Goal: Transaction & Acquisition: Register for event/course

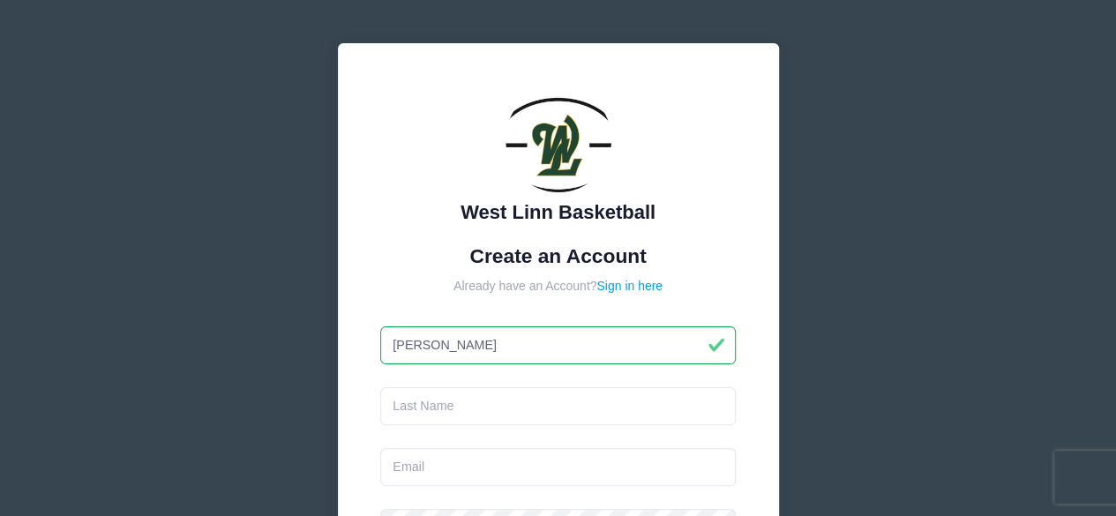
type input "Stephanie"
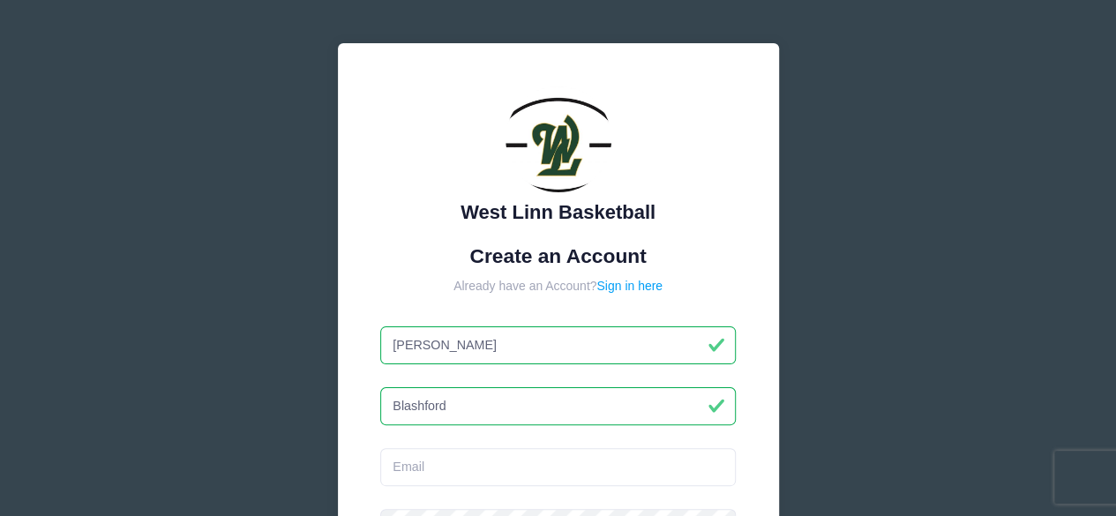
type input "Blashford"
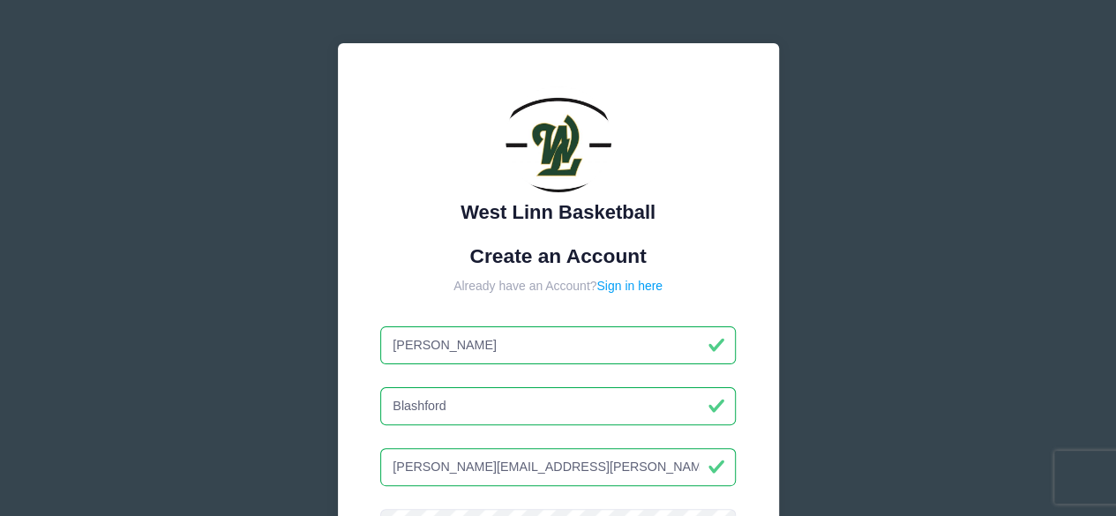
type input "stephanie.blashford@gmail.com"
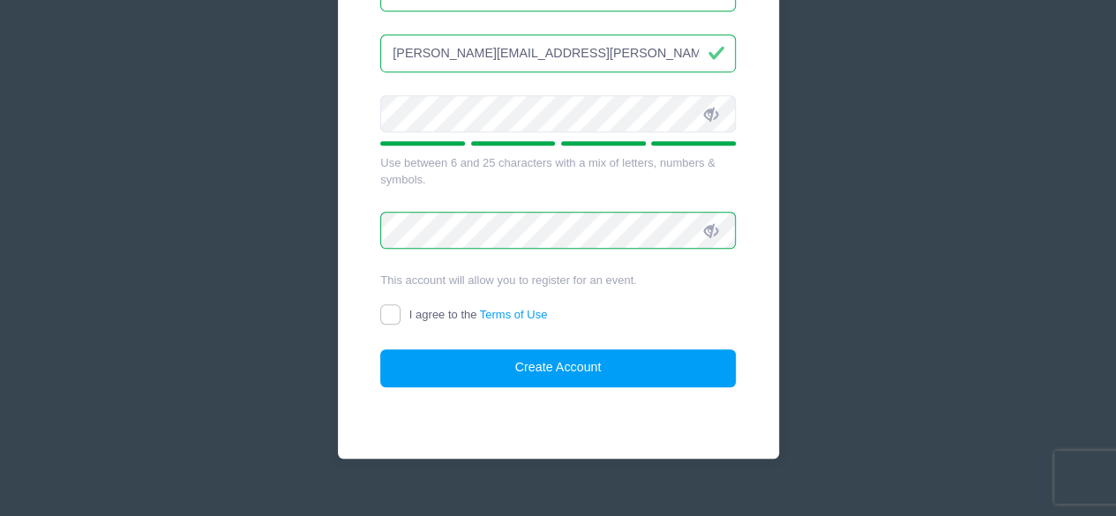
scroll to position [415, 0]
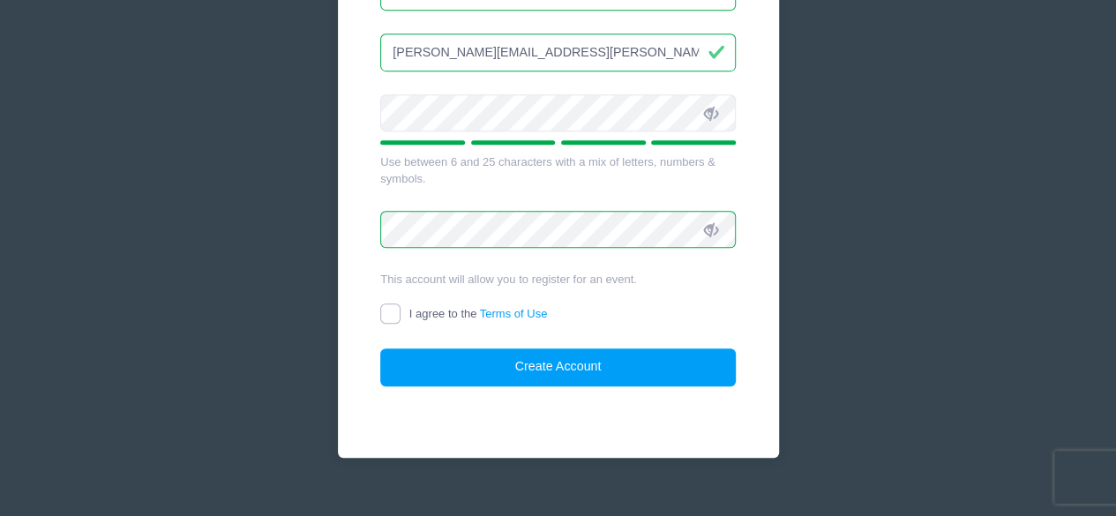
click at [395, 304] on input "I agree to the Terms of Use" at bounding box center [390, 314] width 20 height 20
checkbox input "true"
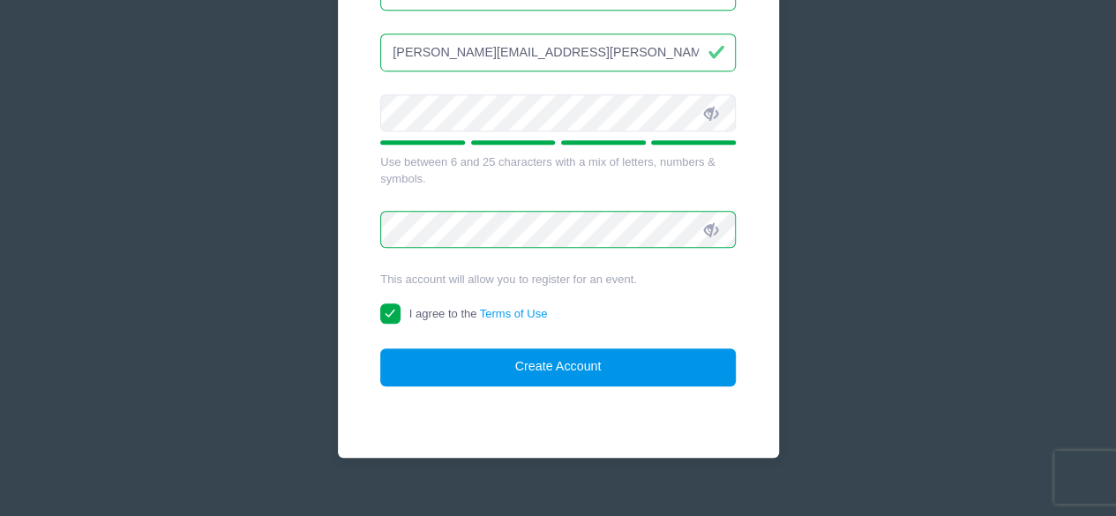
click at [568, 360] on button "Create Account" at bounding box center [558, 368] width 356 height 38
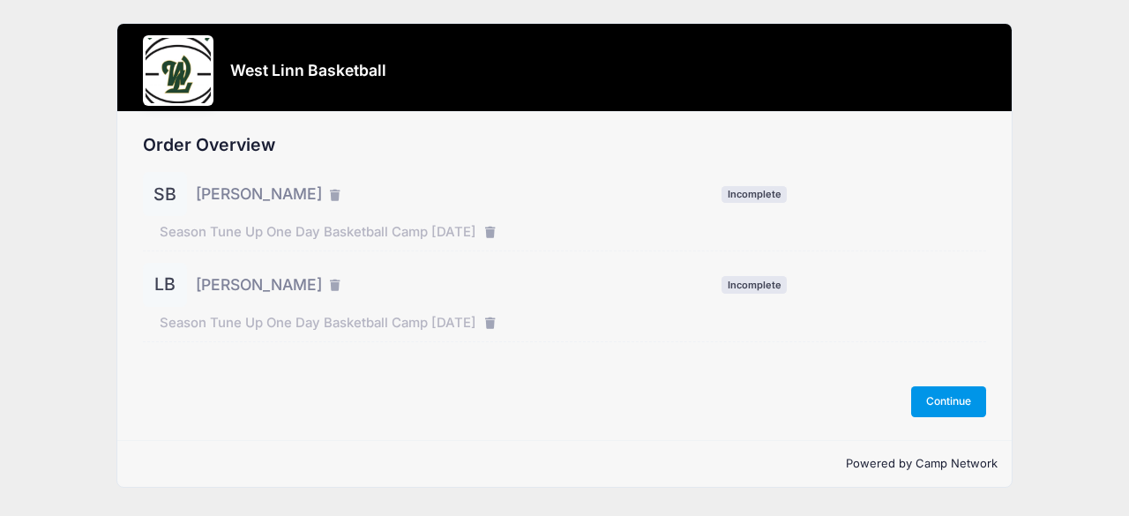
click at [946, 400] on button "Continue" at bounding box center [949, 401] width 76 height 30
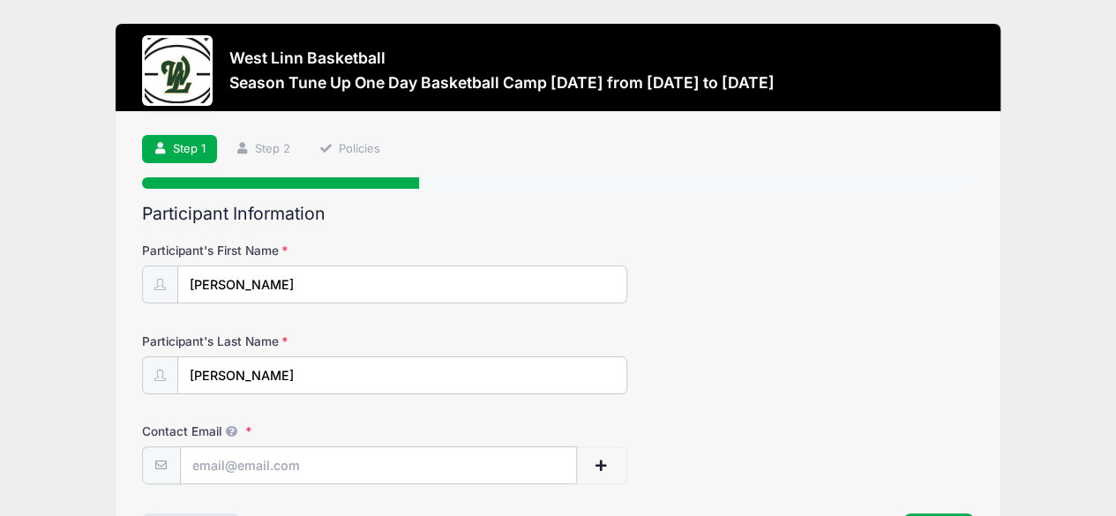
scroll to position [127, 0]
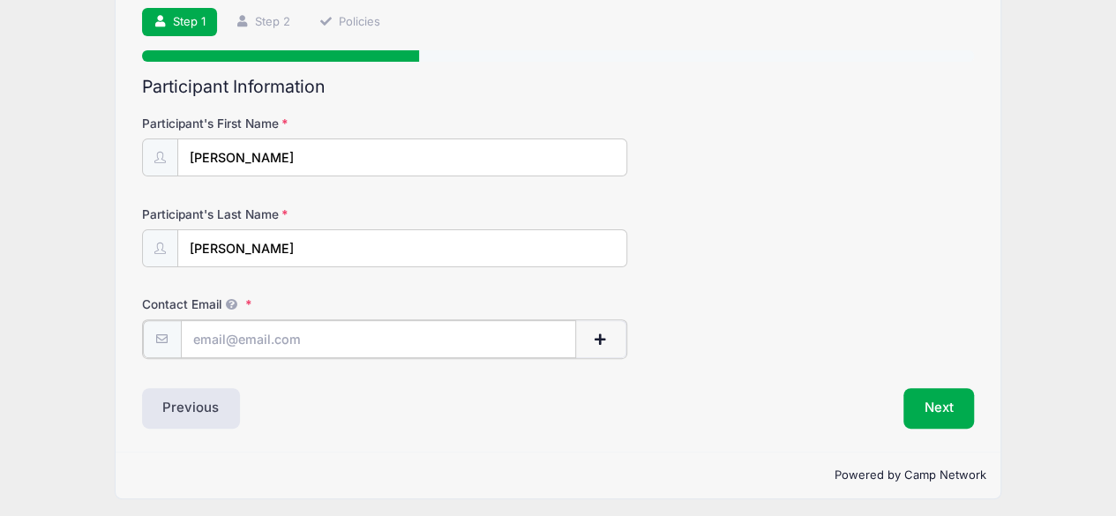
click at [264, 334] on input "Contact Email" at bounding box center [378, 339] width 395 height 38
type input "[PERSON_NAME][EMAIL_ADDRESS][PERSON_NAME][DOMAIN_NAME]"
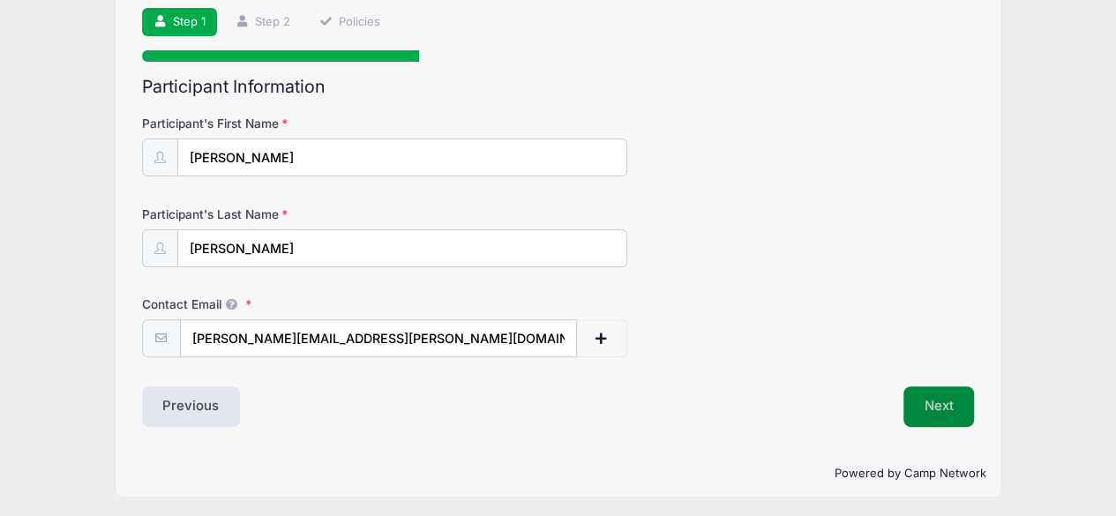
click at [951, 400] on button "Next" at bounding box center [939, 406] width 71 height 41
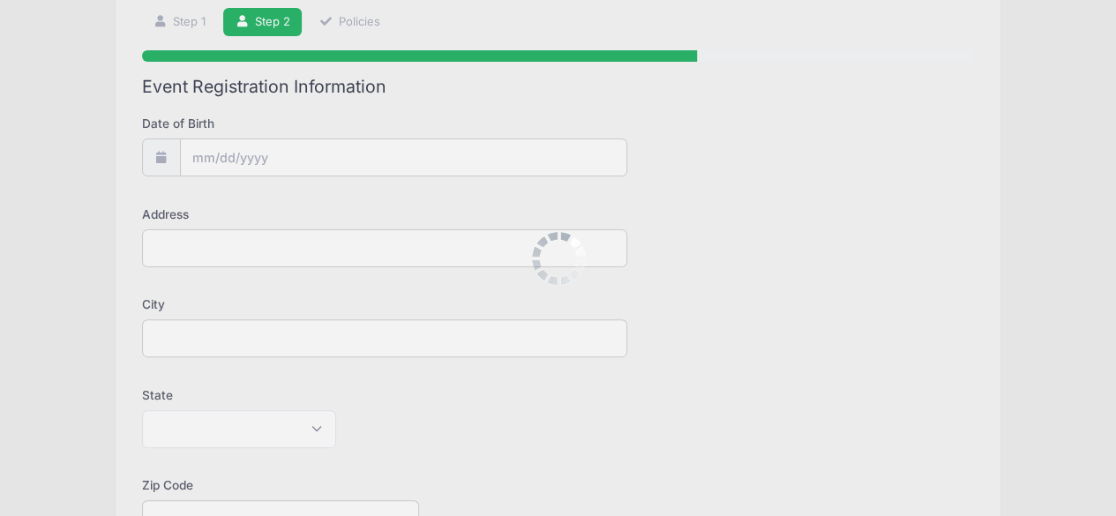
scroll to position [0, 0]
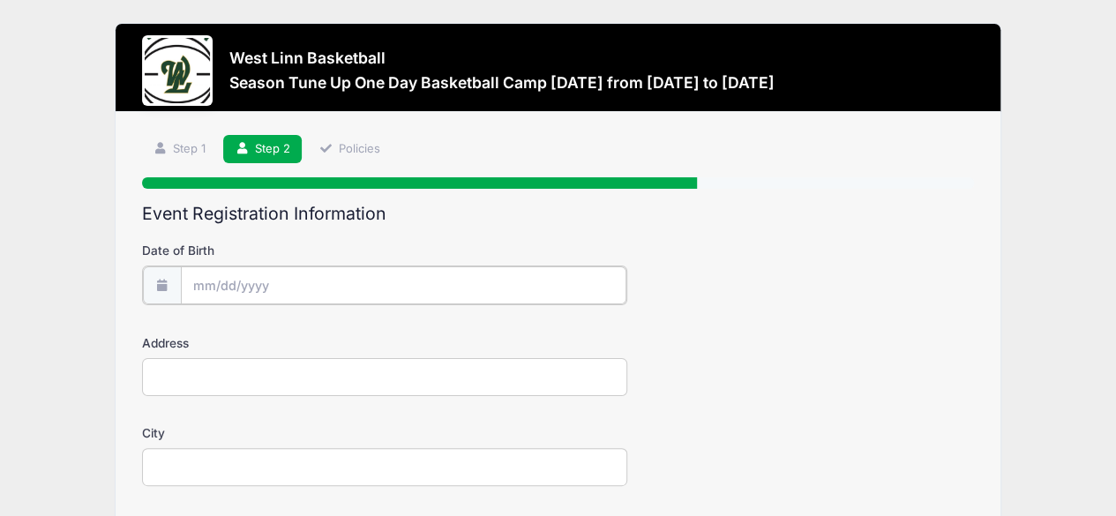
click at [210, 289] on input "Date of Birth" at bounding box center [404, 285] width 446 height 38
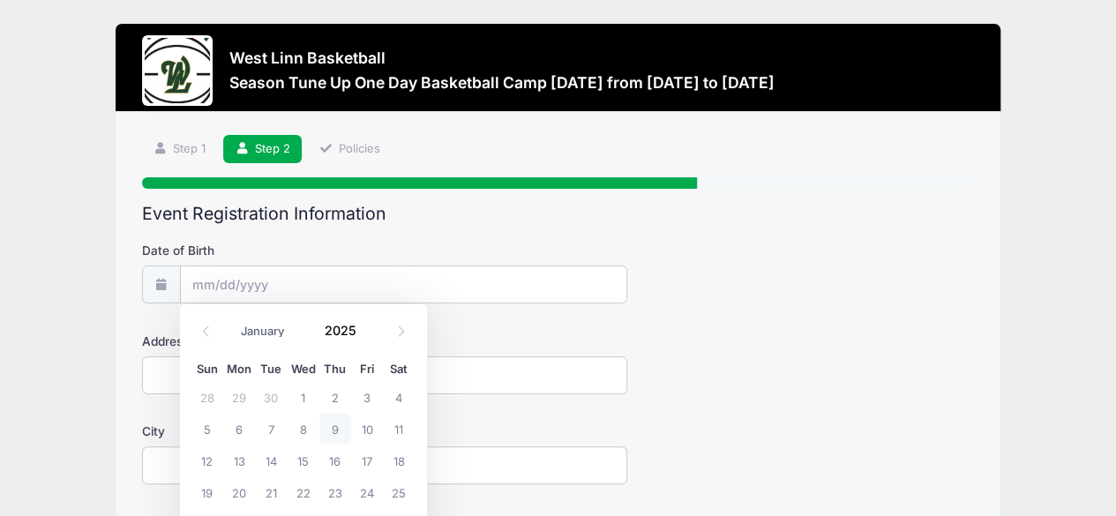
click at [593, 290] on input "Date of Birth" at bounding box center [404, 285] width 446 height 38
click at [191, 281] on input "Date of Birth" at bounding box center [404, 285] width 446 height 38
click at [369, 336] on span at bounding box center [368, 336] width 12 height 13
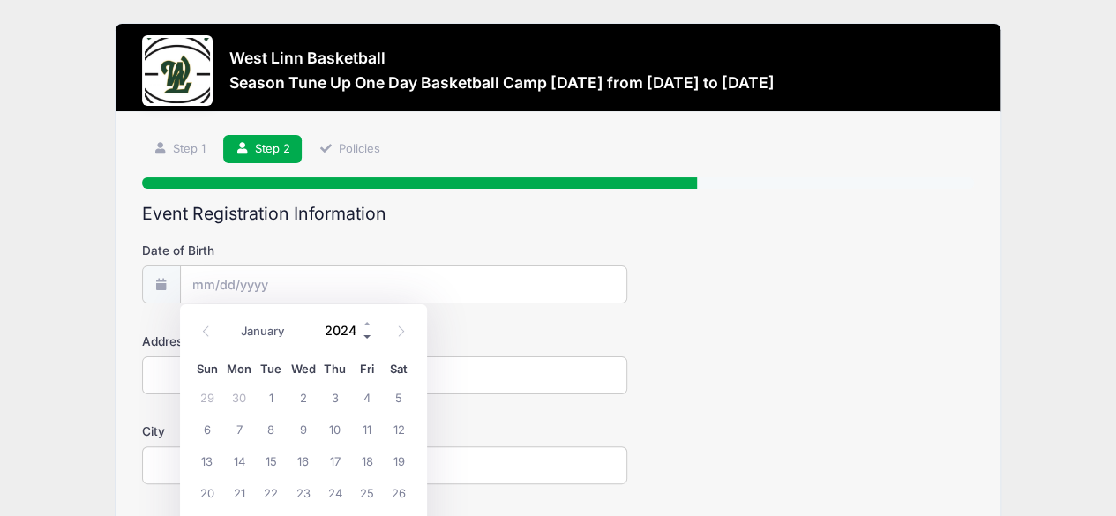
click at [369, 336] on span at bounding box center [368, 336] width 12 height 13
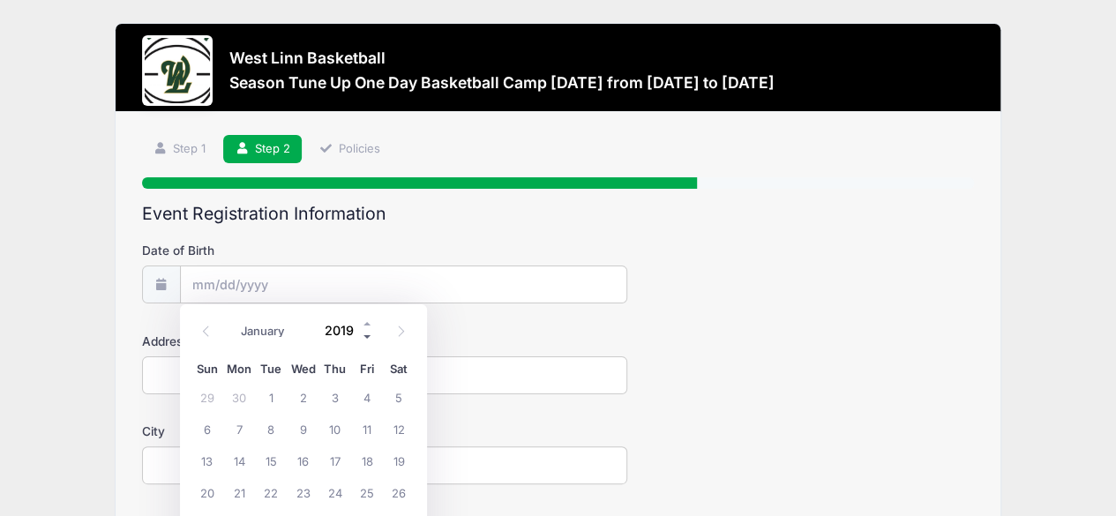
click at [369, 336] on span at bounding box center [368, 336] width 12 height 13
type input "2015"
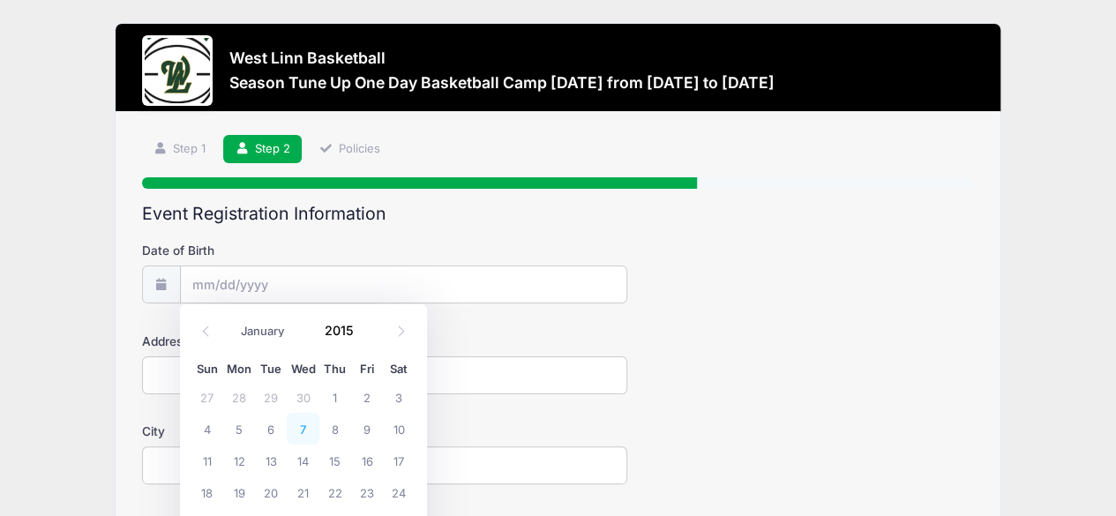
click at [301, 425] on span "7" at bounding box center [303, 429] width 32 height 32
type input "10/07/2015"
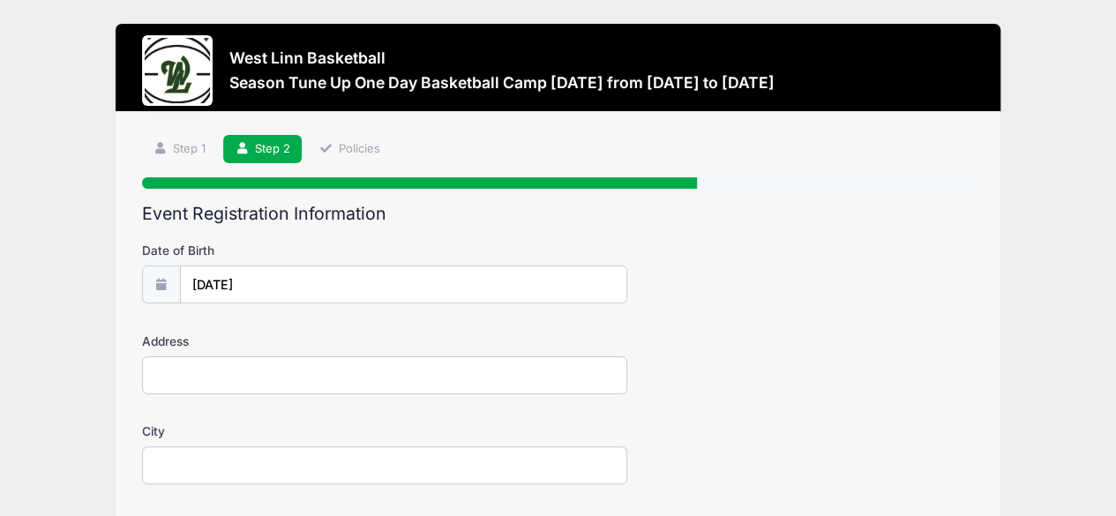
click at [256, 378] on input "Address" at bounding box center [384, 375] width 485 height 38
type input "1895 Deana Dr"
type input "West Linn"
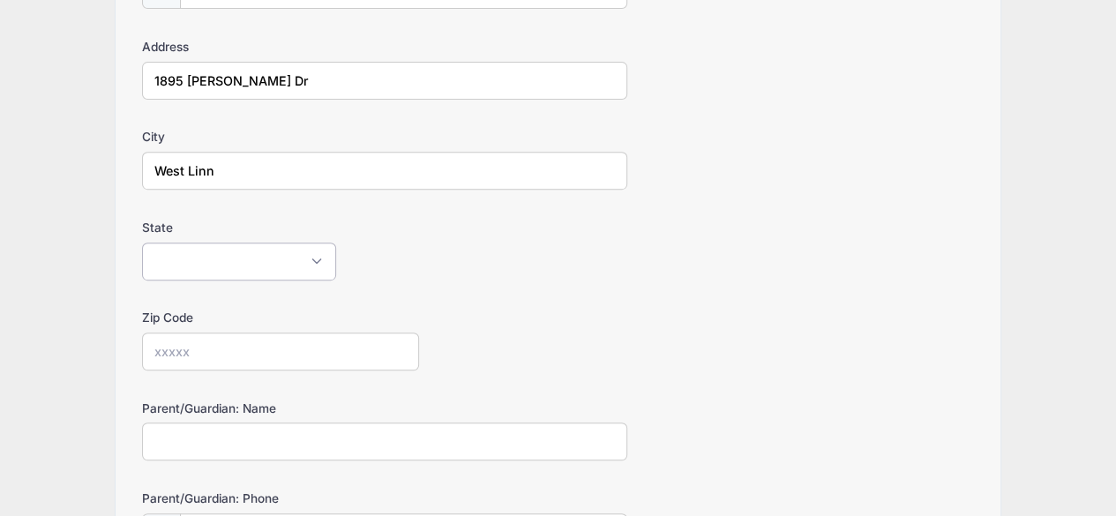
click at [192, 257] on select "Alabama Alaska American Samoa Arizona Arkansas Armed Forces Africa Armed Forces…" at bounding box center [239, 262] width 194 height 38
click at [142, 243] on select "Alabama Alaska American Samoa Arizona Arkansas Armed Forces Africa Armed Forces…" at bounding box center [239, 262] width 194 height 38
click at [189, 262] on select "Alabama Alaska American Samoa Arizona Arkansas Armed Forces Africa Armed Forces…" at bounding box center [239, 262] width 194 height 38
select select "OR"
click at [142, 243] on select "Alabama Alaska American Samoa Arizona Arkansas Armed Forces Africa Armed Forces…" at bounding box center [239, 262] width 194 height 38
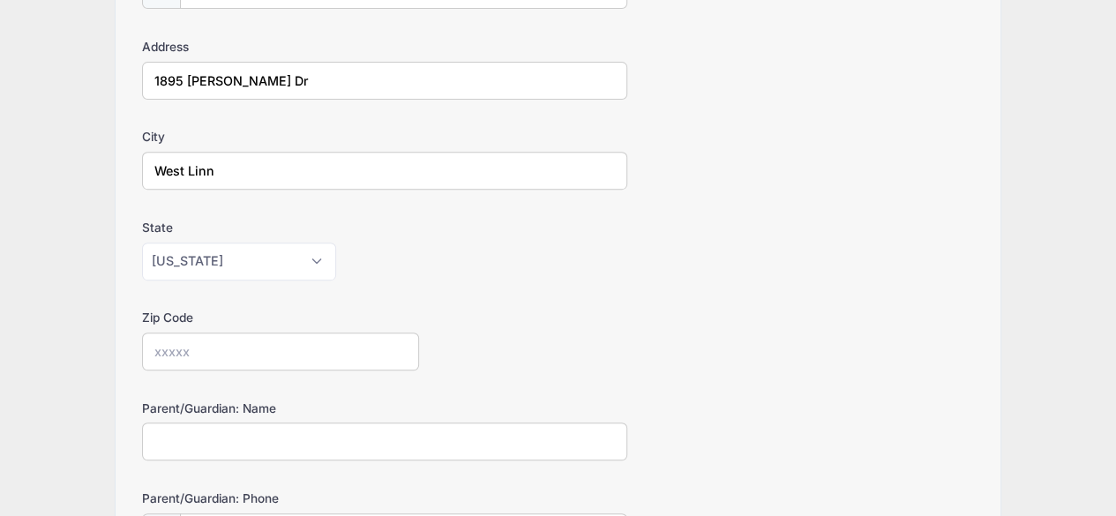
click at [184, 356] on input "Zip Code" at bounding box center [281, 352] width 278 height 38
type input "97068"
click at [239, 432] on input "Parent/Guardian: Name" at bounding box center [384, 442] width 485 height 38
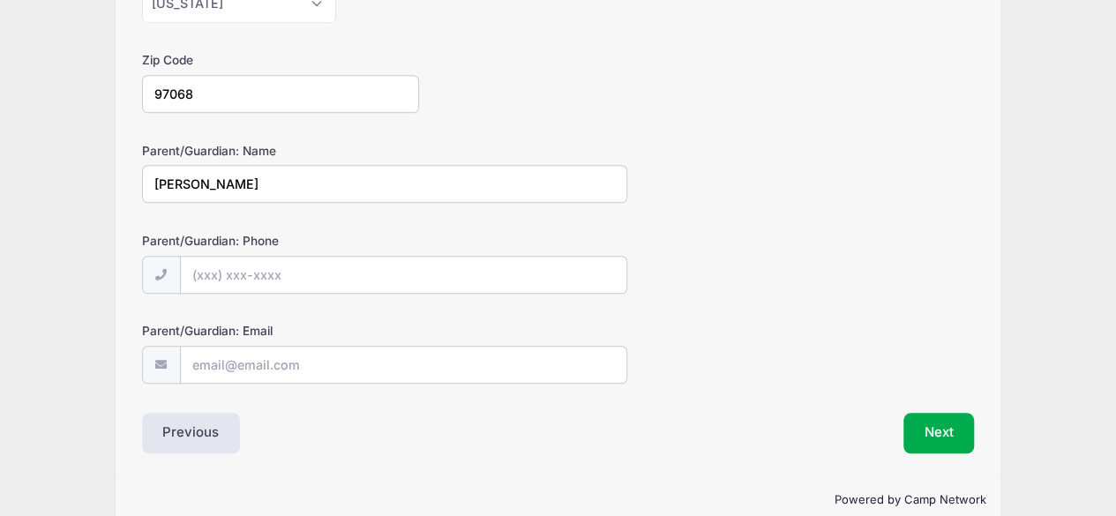
scroll to position [570, 0]
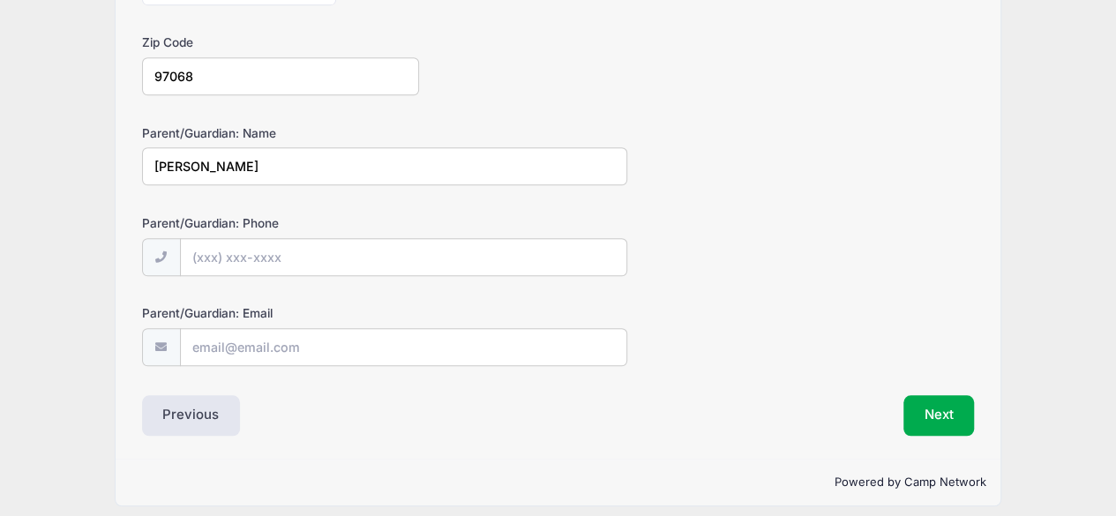
type input "Stephanie Blashford"
type input "(412) 841-7045"
type input "stephanie.blashford@gmail.com"
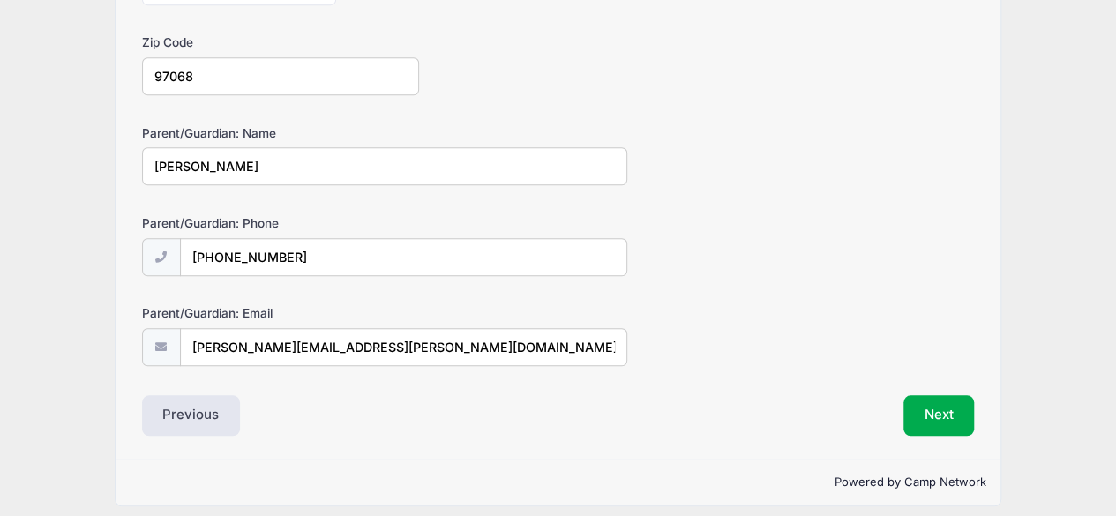
click at [453, 417] on div "Previous" at bounding box center [345, 415] width 425 height 41
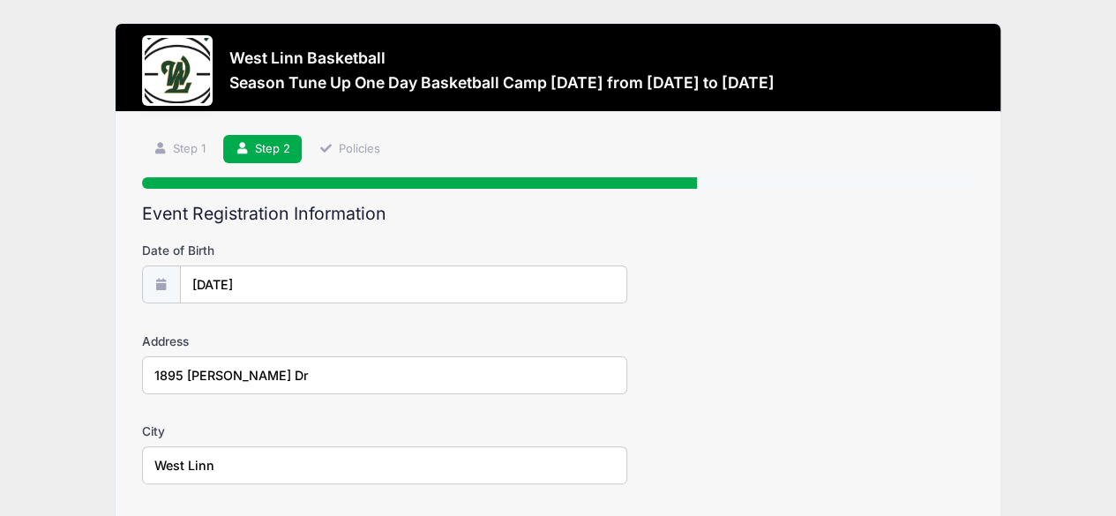
scroll to position [576, 0]
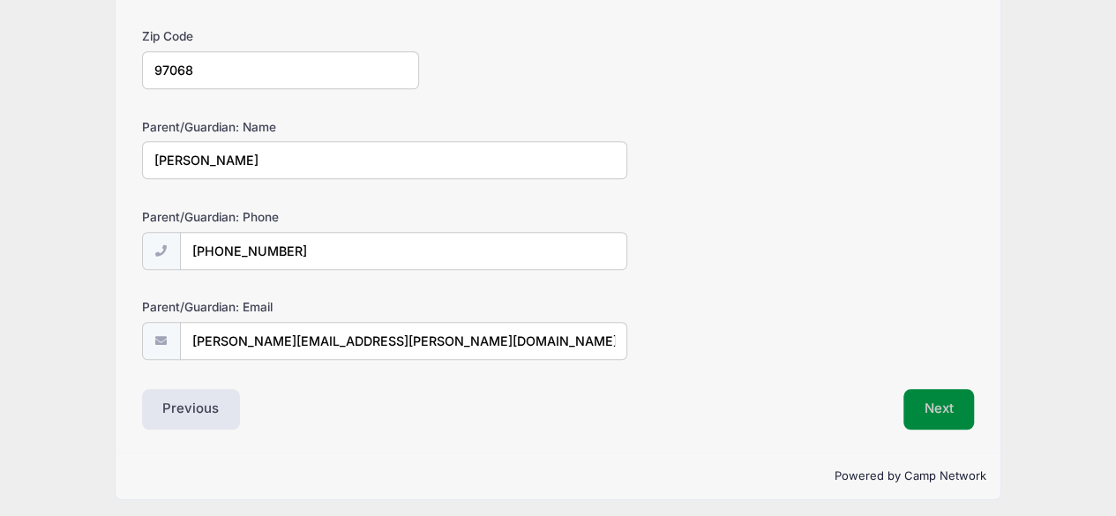
click at [921, 409] on button "Next" at bounding box center [939, 409] width 71 height 41
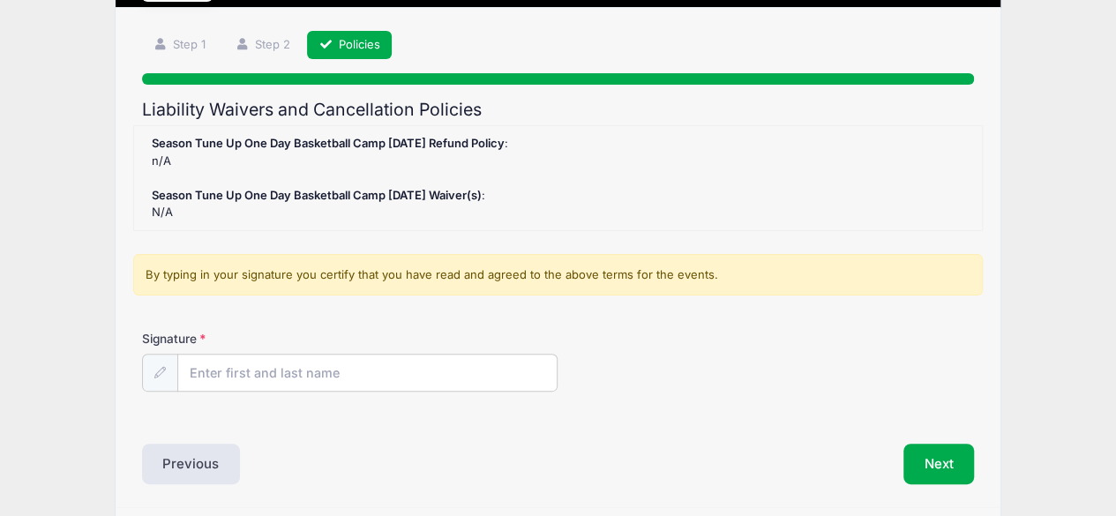
scroll to position [162, 0]
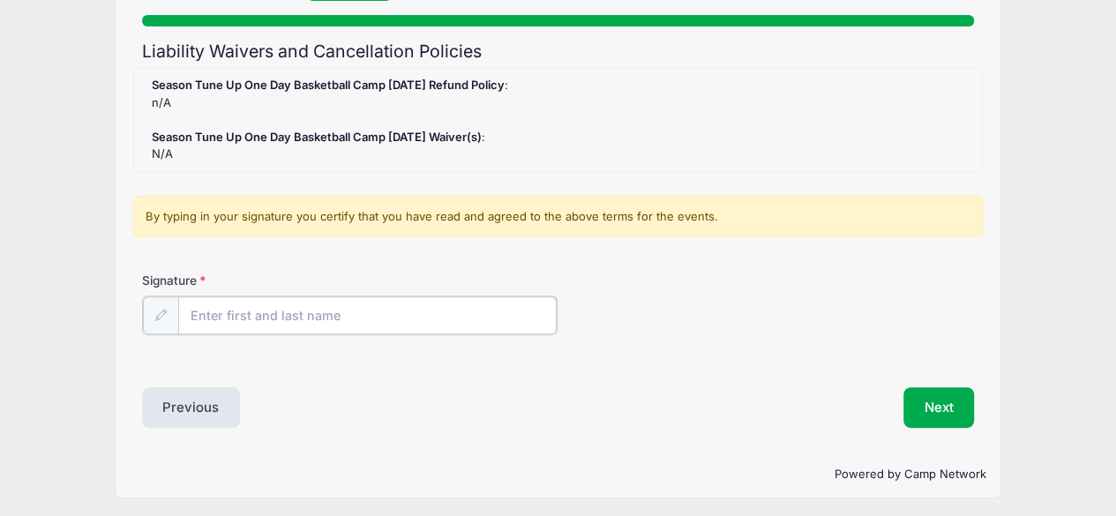
click at [236, 318] on input "Signature" at bounding box center [367, 315] width 379 height 38
type input "Stephanie Blashford"
click at [710, 310] on div "Signature Stephanie Blashford" at bounding box center [558, 303] width 833 height 62
click at [932, 401] on button "Next" at bounding box center [939, 406] width 71 height 41
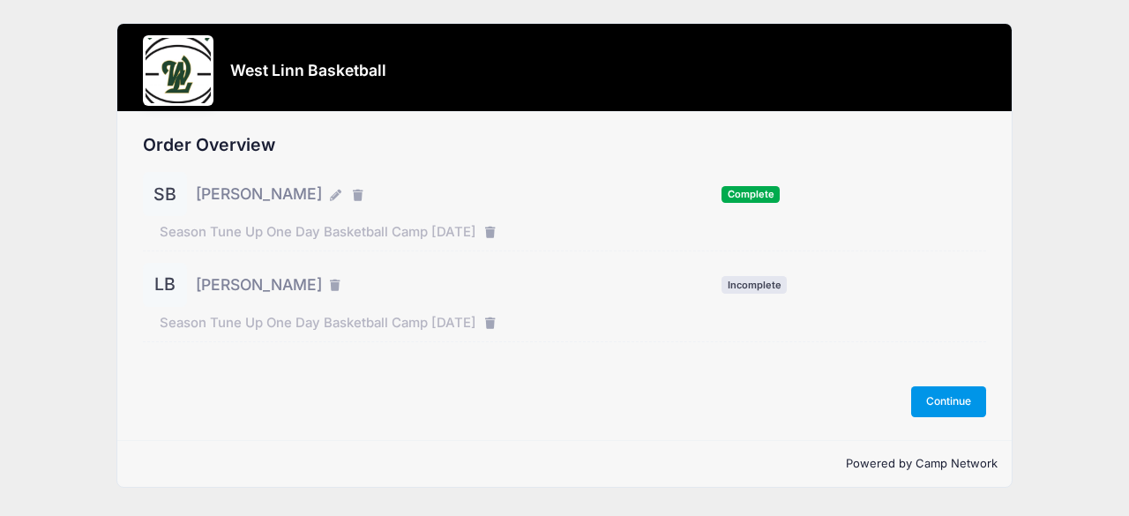
click at [944, 394] on button "Continue" at bounding box center [949, 401] width 76 height 30
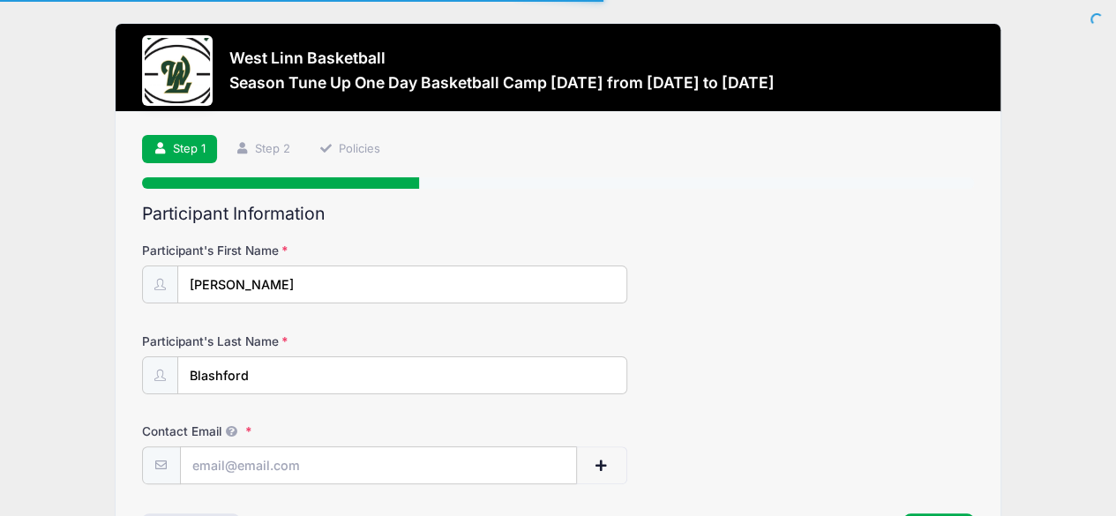
scroll to position [127, 0]
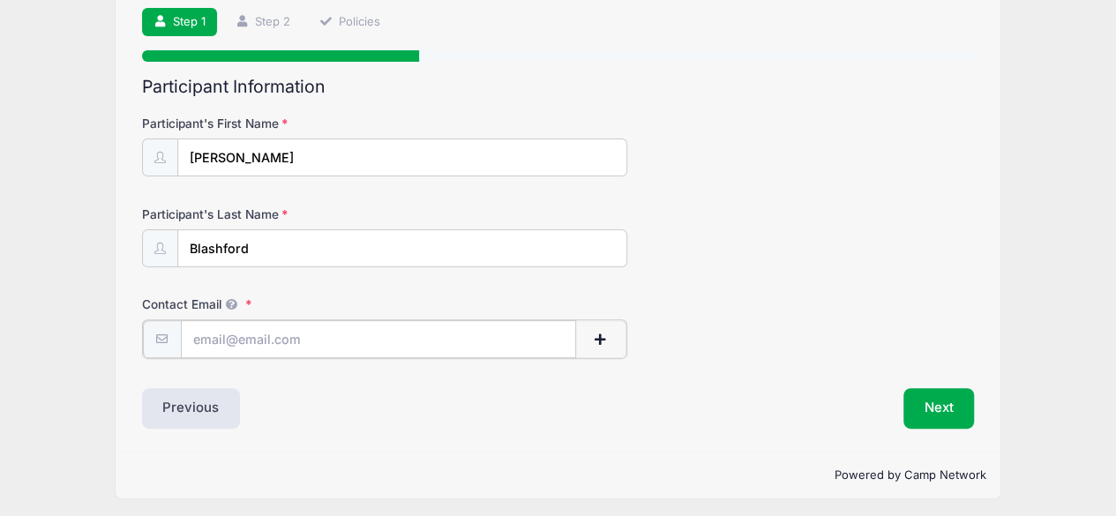
click at [436, 337] on input "Contact Email" at bounding box center [378, 339] width 395 height 38
type input "[PERSON_NAME][EMAIL_ADDRESS][PERSON_NAME][DOMAIN_NAME]"
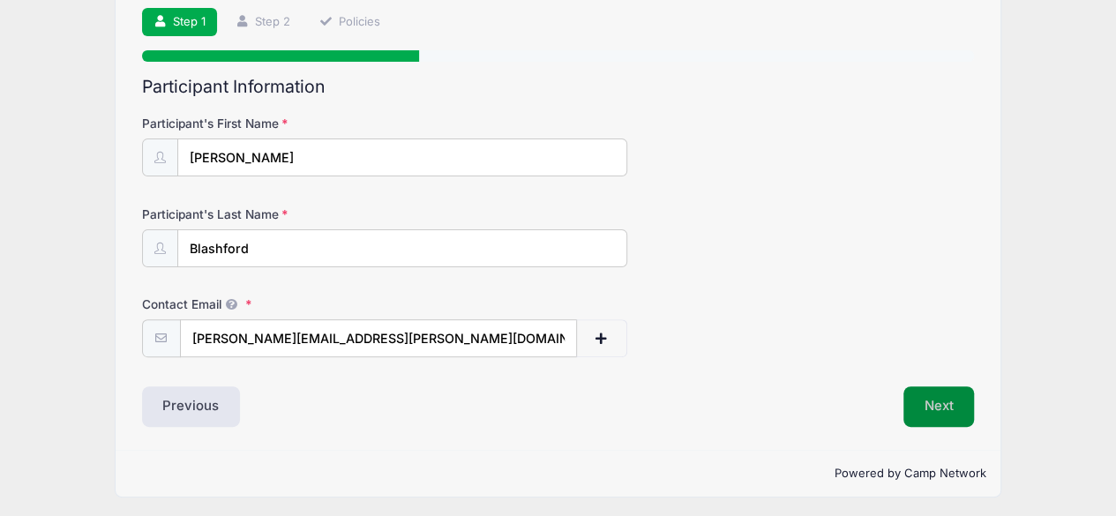
click at [934, 398] on button "Next" at bounding box center [939, 406] width 71 height 41
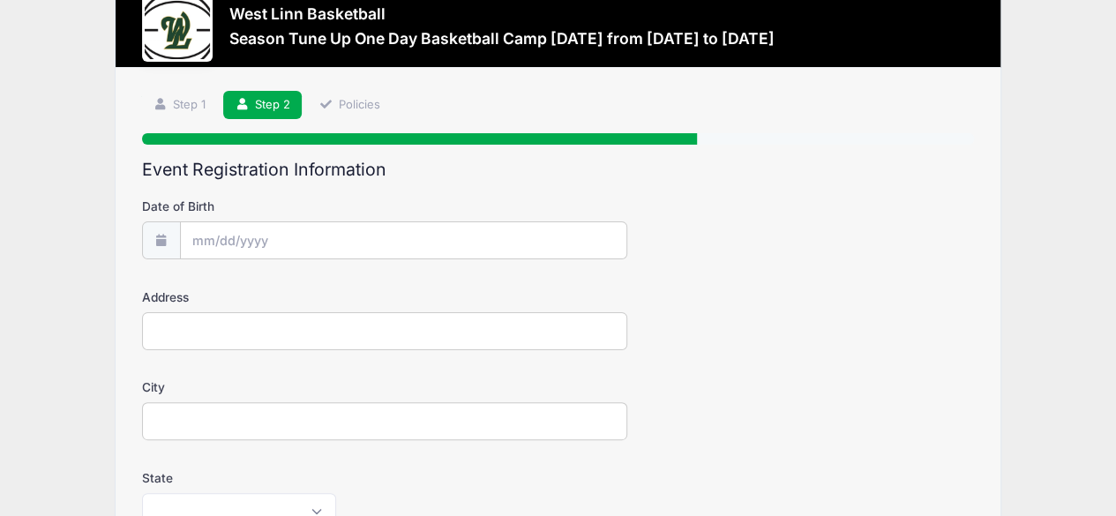
scroll to position [0, 0]
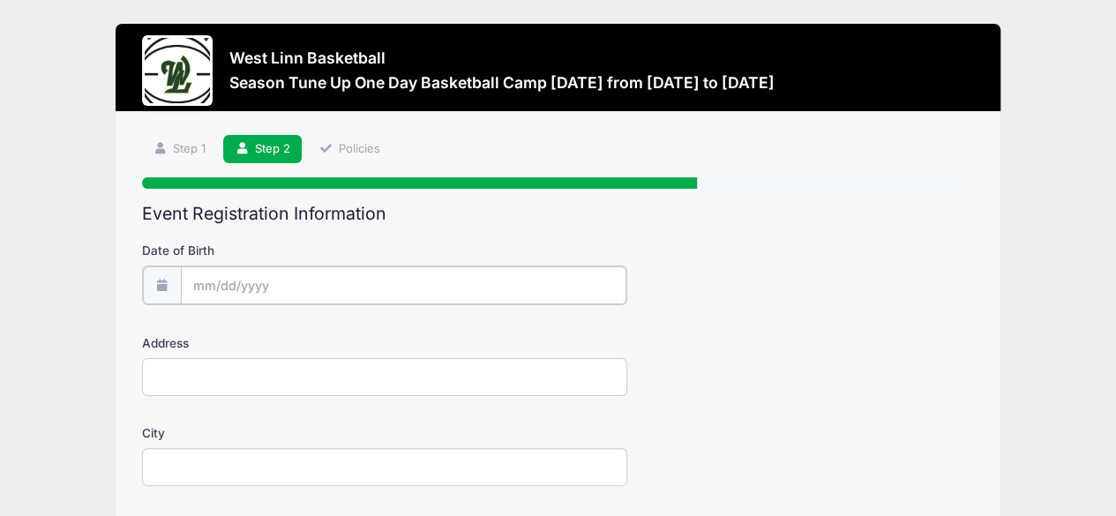
click at [247, 278] on input "Date of Birth" at bounding box center [404, 285] width 446 height 38
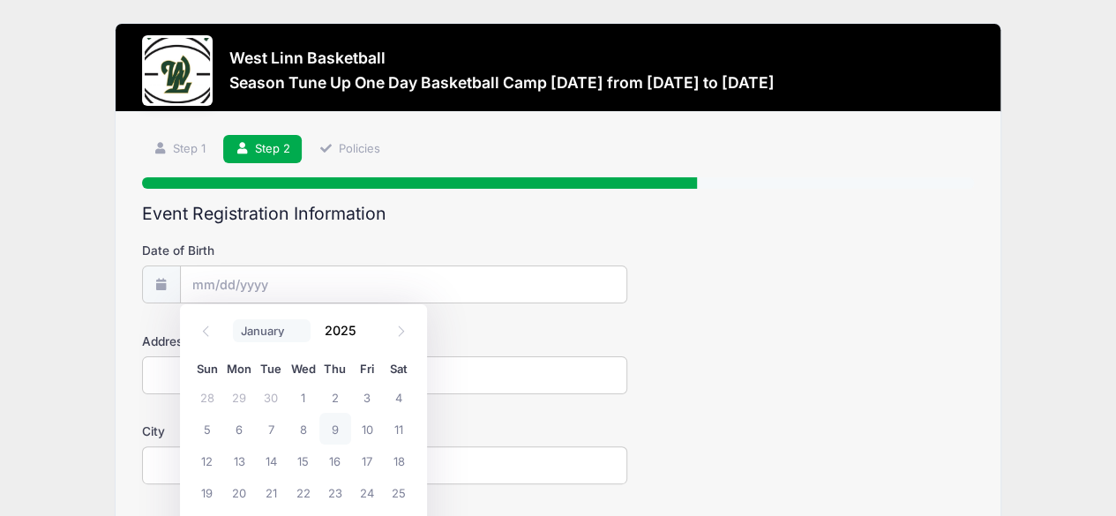
click at [256, 322] on select "January February March April May June July August September October November De…" at bounding box center [272, 330] width 79 height 23
select select "2"
click at [233, 319] on select "January February March April May June July August September October November De…" at bounding box center [272, 330] width 79 height 23
click at [342, 327] on input "2025" at bounding box center [345, 330] width 57 height 26
click at [364, 336] on span at bounding box center [368, 336] width 12 height 13
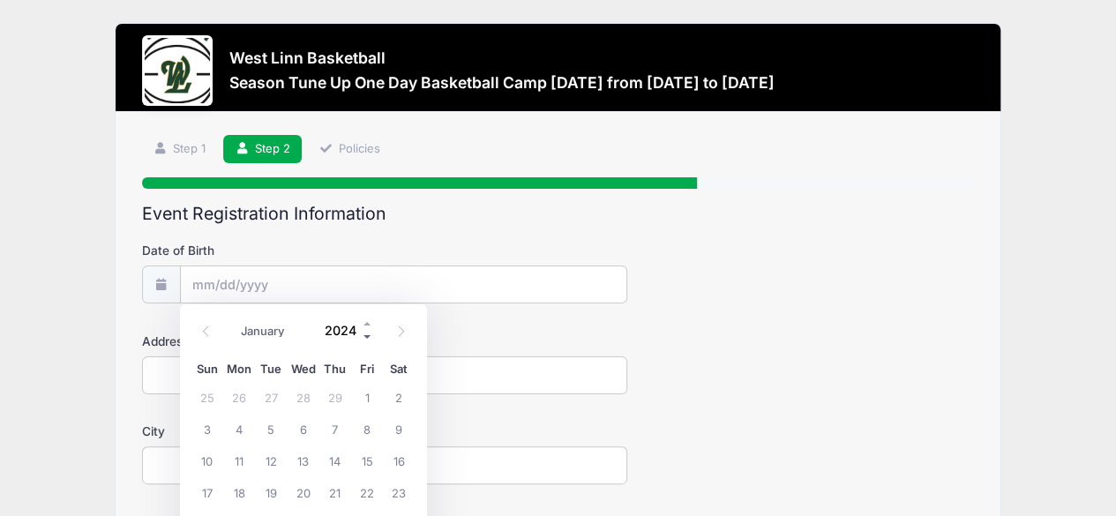
click at [364, 336] on span at bounding box center [368, 336] width 12 height 13
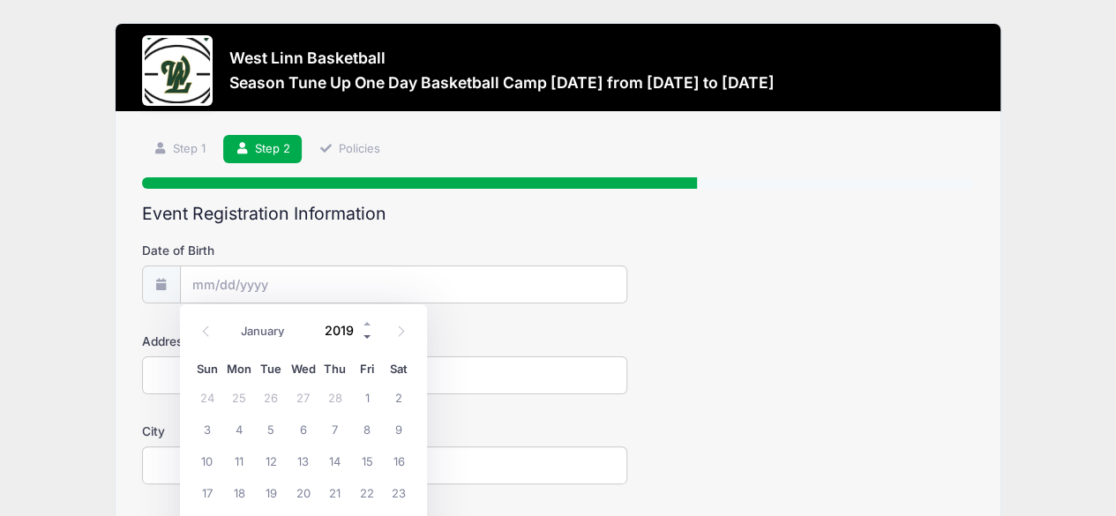
click at [364, 336] on span at bounding box center [368, 336] width 12 height 13
type input "2018"
click at [393, 428] on span "10" at bounding box center [399, 429] width 32 height 32
type input "03/10/2018"
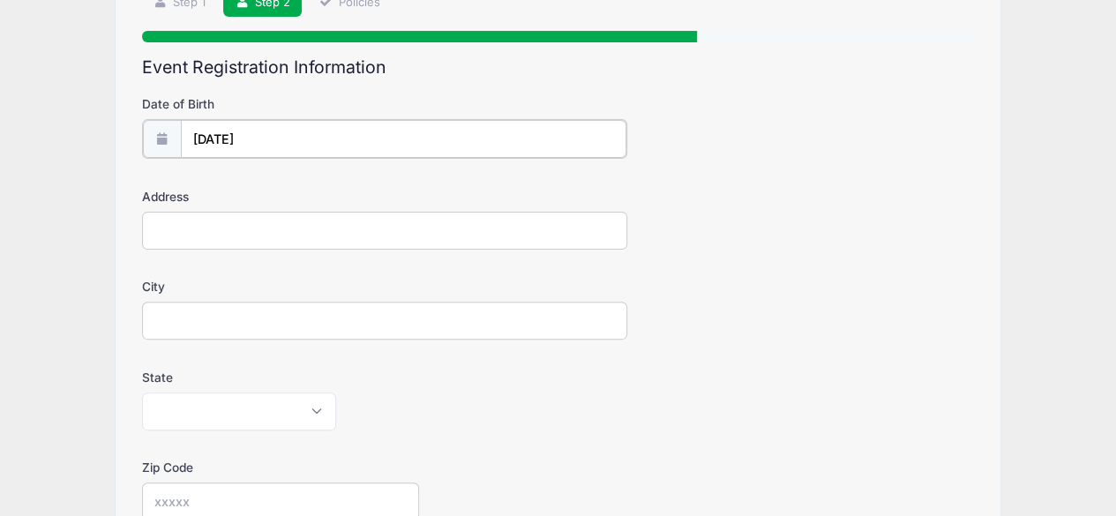
scroll to position [147, 0]
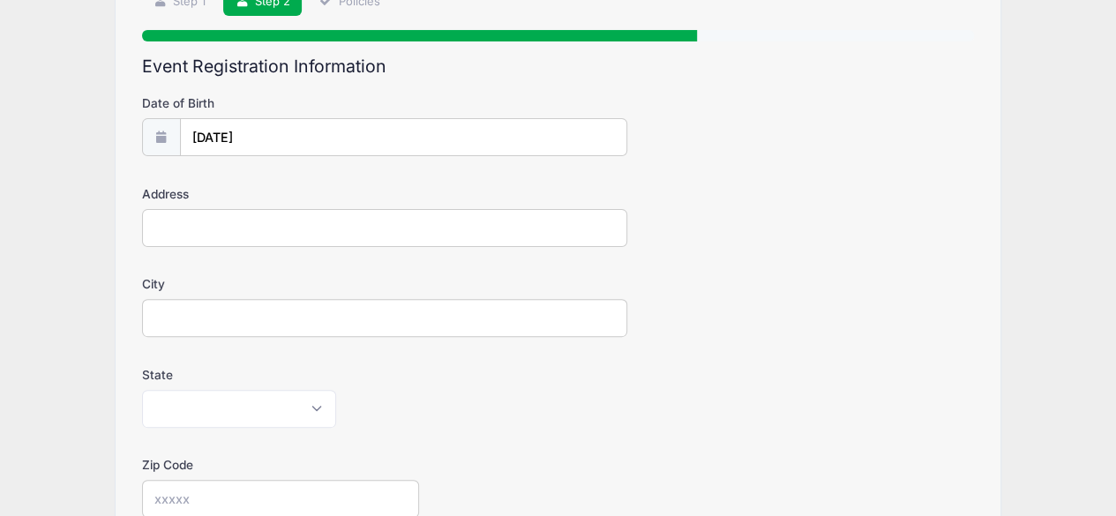
click at [296, 231] on input "Address" at bounding box center [384, 228] width 485 height 38
type input "1895 Deana Dr"
type input "West Linn"
click at [220, 414] on select "Alabama Alaska American Samoa Arizona Arkansas Armed Forces Africa Armed Forces…" at bounding box center [239, 409] width 194 height 38
select select "OR"
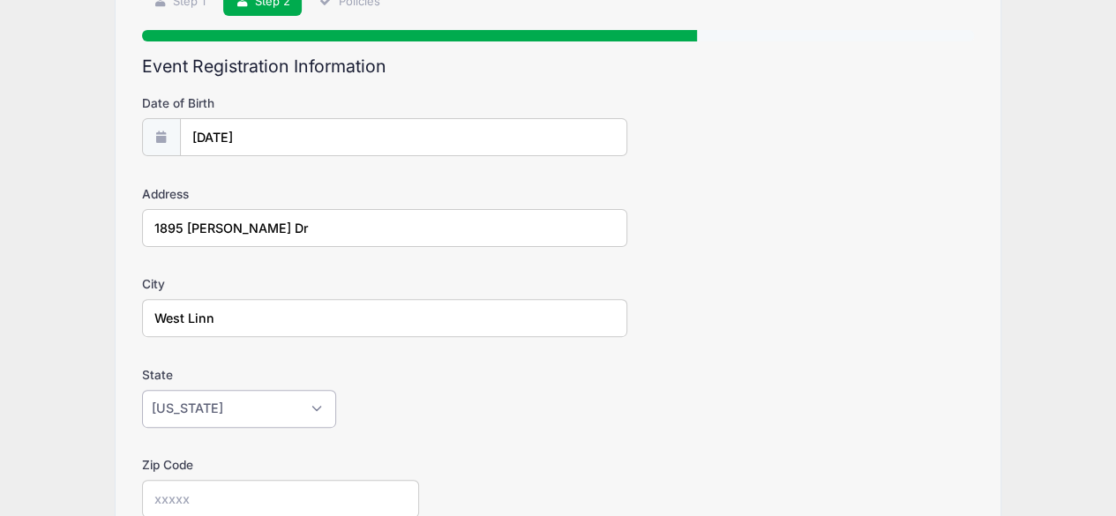
click at [142, 390] on select "Alabama Alaska American Samoa Arizona Arkansas Armed Forces Africa Armed Forces…" at bounding box center [239, 409] width 194 height 38
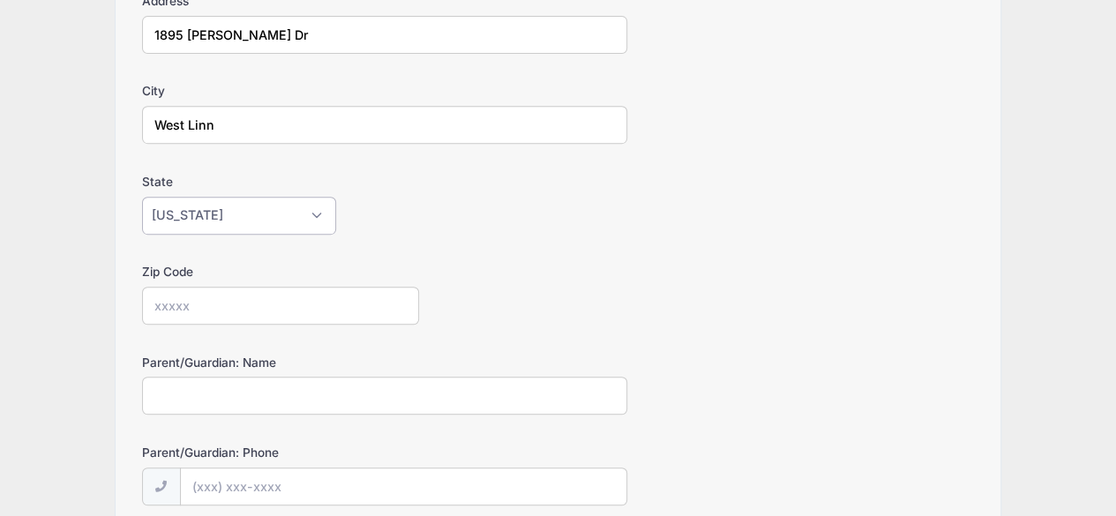
scroll to position [370, 0]
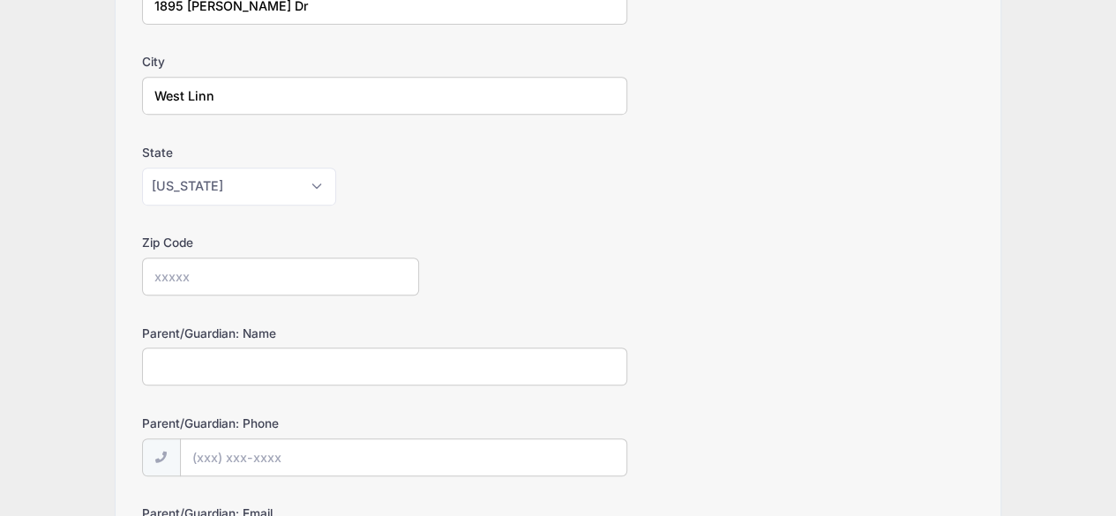
click at [217, 274] on input "Zip Code" at bounding box center [281, 277] width 278 height 38
type input "97068"
click at [420, 183] on div "Alabama Alaska American Samoa Arizona Arkansas Armed Forces Africa Armed Forces…" at bounding box center [384, 187] width 485 height 38
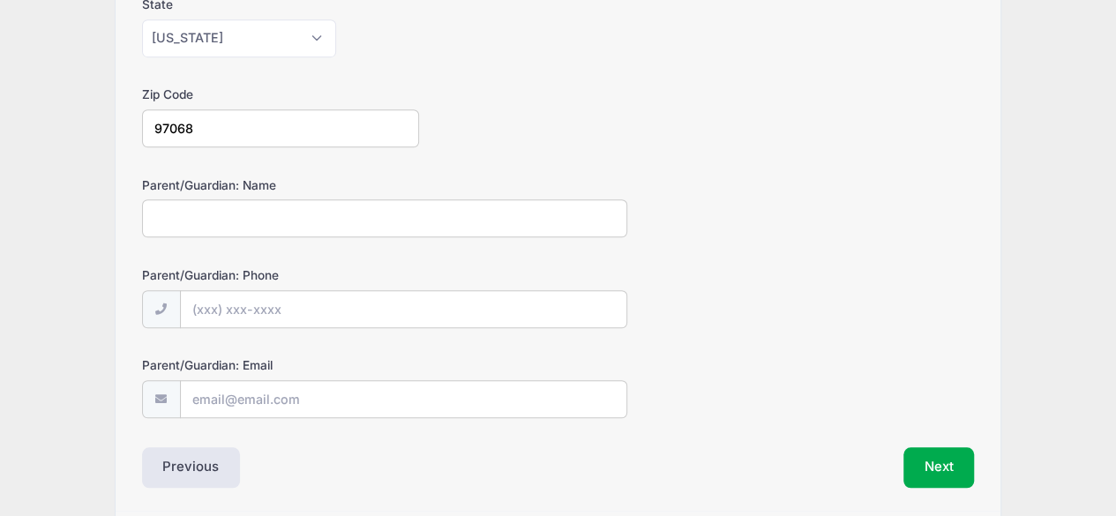
click at [372, 217] on input "Parent/Guardian: Name" at bounding box center [384, 218] width 485 height 38
type input "Stephanie Blashford"
click at [432, 310] on input "Parent/Guardian: Phone" at bounding box center [404, 310] width 446 height 38
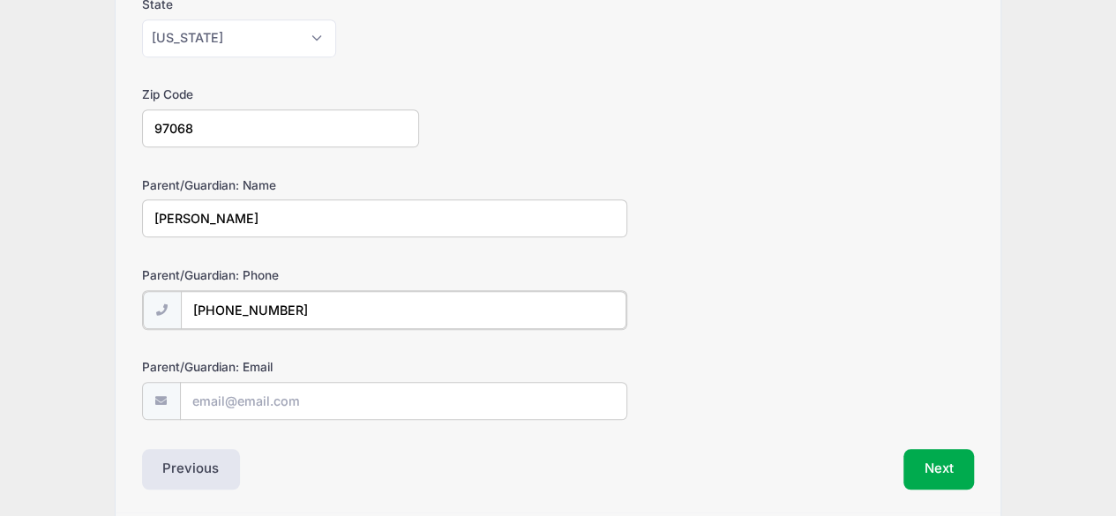
type input "(412) 841-7045"
click at [348, 400] on input "Parent/Guardian: Email" at bounding box center [404, 400] width 446 height 38
type input "[PERSON_NAME][EMAIL_ADDRESS][PERSON_NAME][DOMAIN_NAME]"
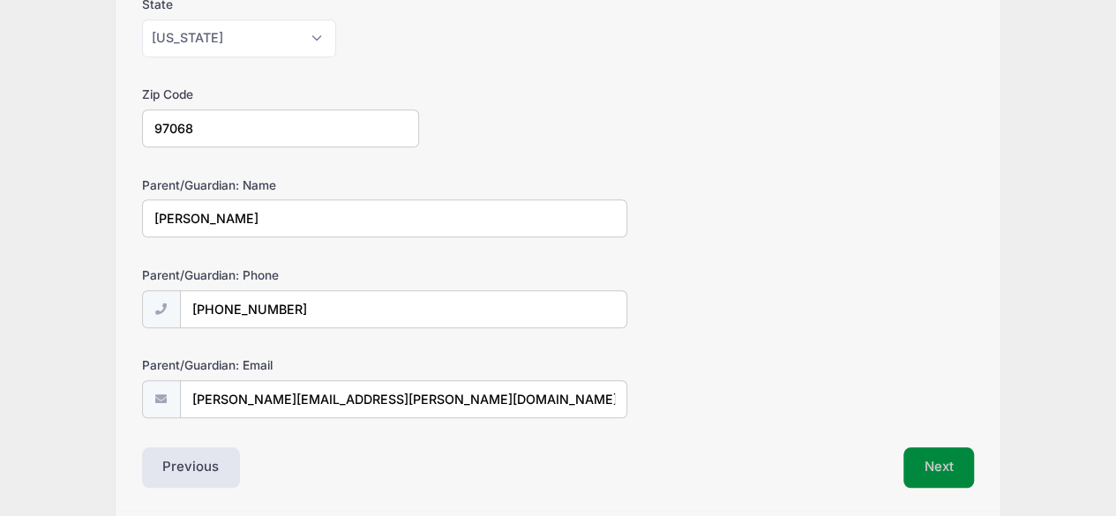
click at [934, 463] on button "Next" at bounding box center [939, 467] width 71 height 41
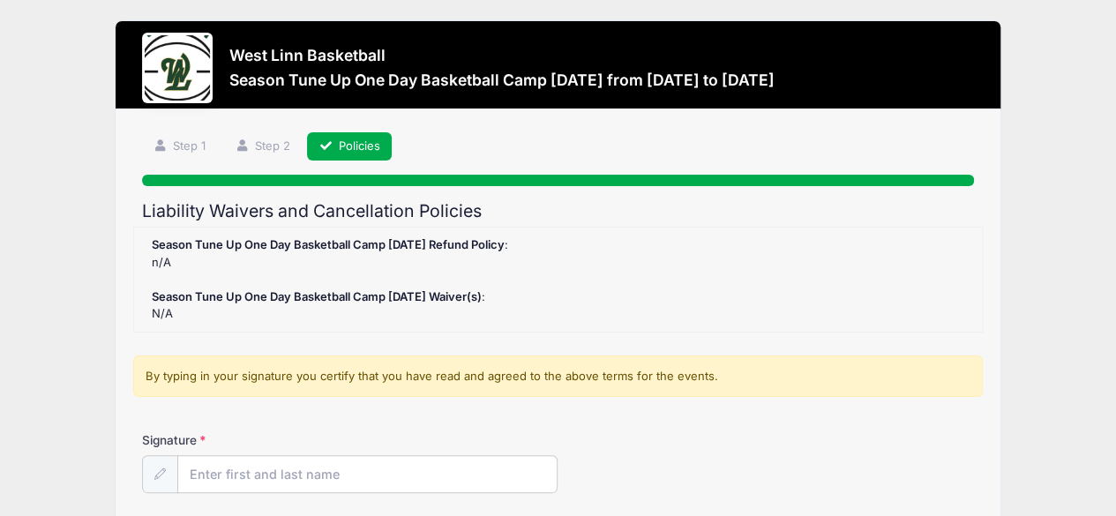
scroll to position [0, 0]
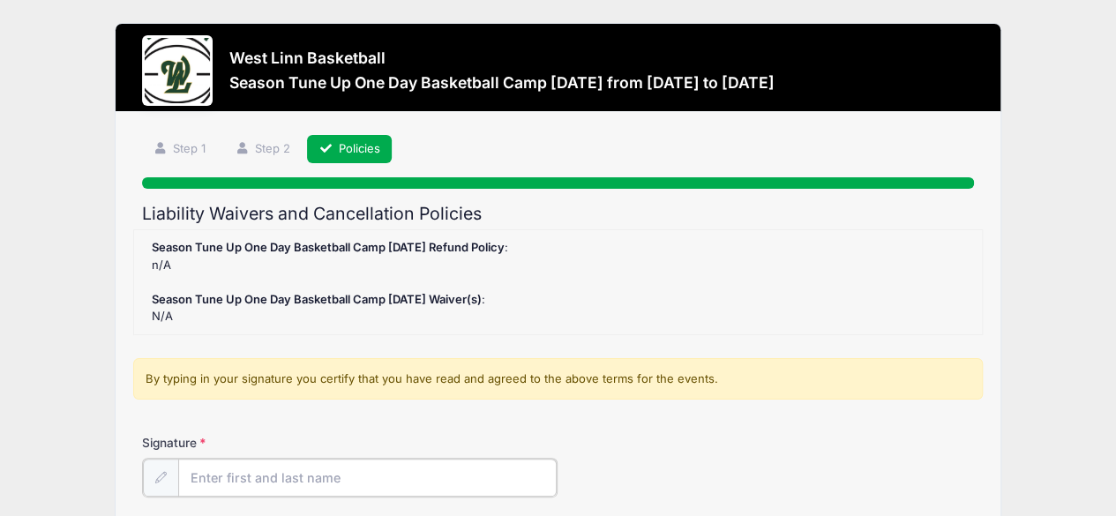
click at [478, 465] on input "Signature" at bounding box center [367, 478] width 379 height 38
click at [677, 409] on div "By typing in your signature you certify that you have read and agreed to the ab…" at bounding box center [558, 385] width 850 height 54
click at [518, 460] on input "Signature" at bounding box center [367, 478] width 379 height 38
type input "Stephanie Blashford"
click at [641, 469] on div "Signature Stephanie Blashford" at bounding box center [558, 465] width 833 height 62
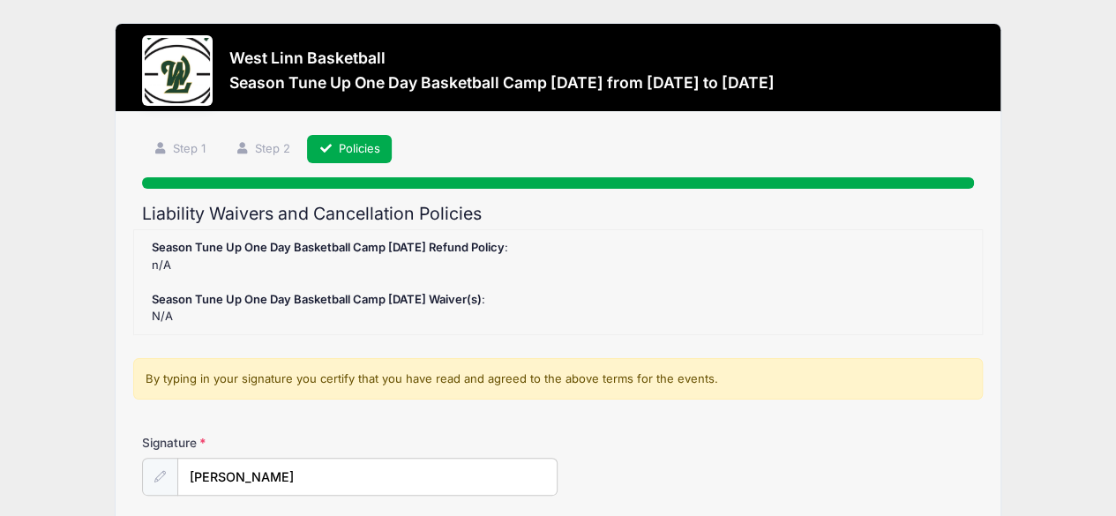
scroll to position [162, 0]
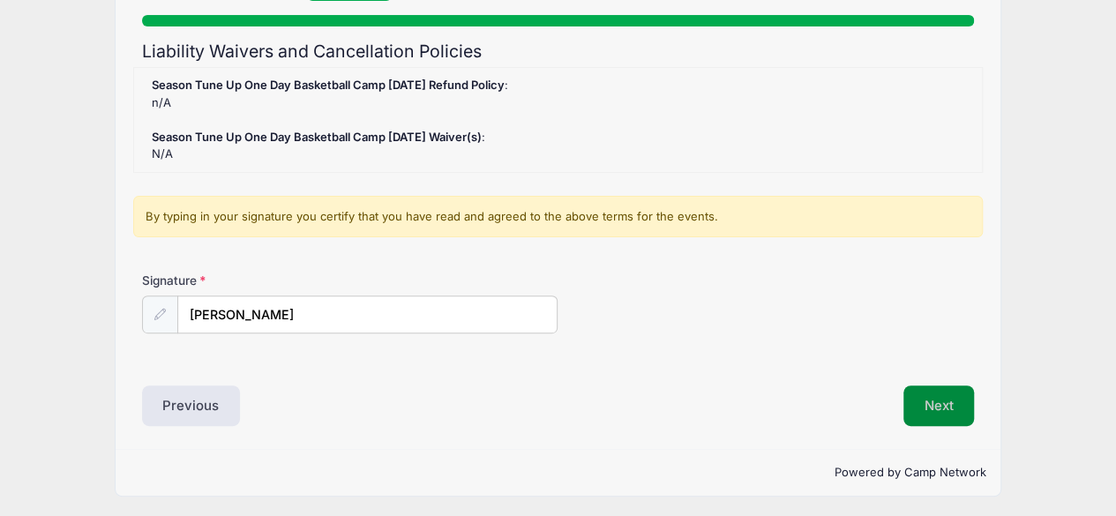
click at [932, 400] on button "Next" at bounding box center [939, 406] width 71 height 41
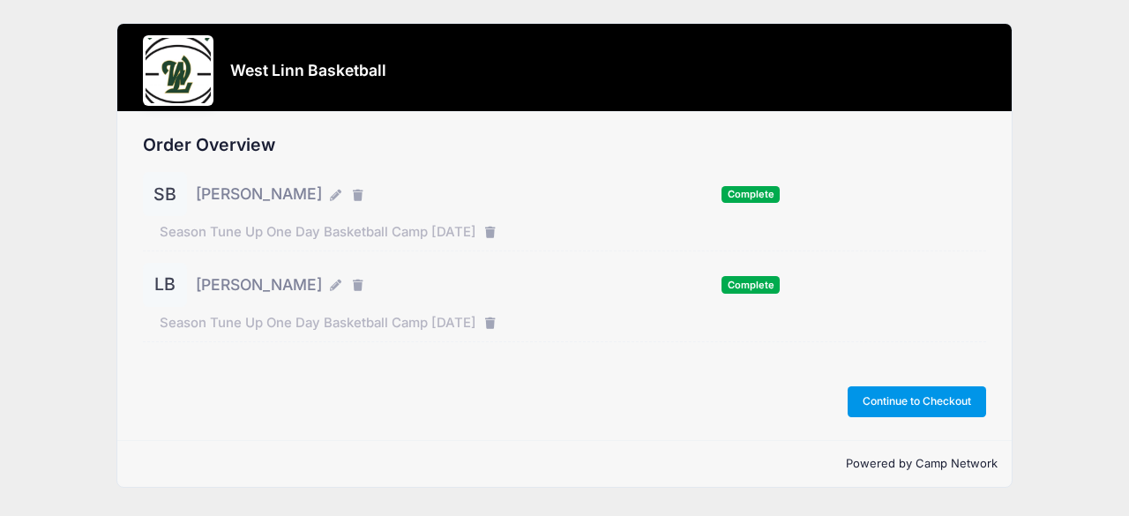
click at [932, 400] on button "Continue to Checkout" at bounding box center [917, 401] width 139 height 30
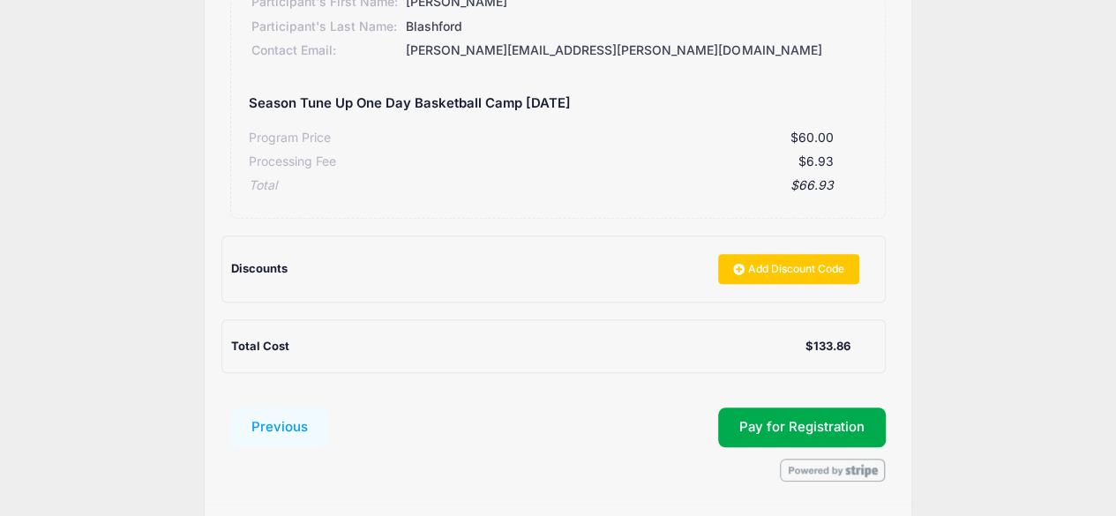
scroll to position [570, 0]
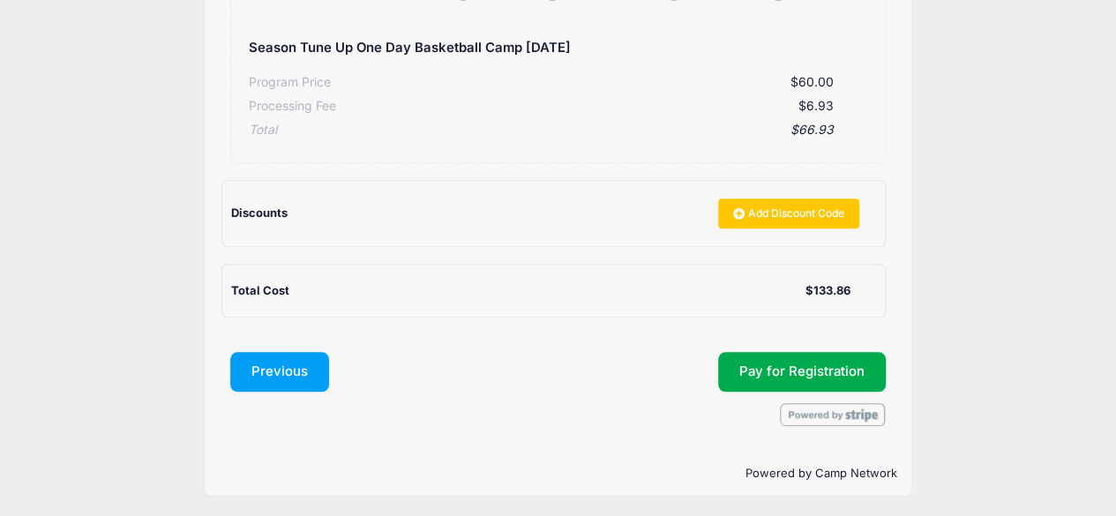
click at [256, 371] on button "Previous" at bounding box center [279, 372] width 99 height 41
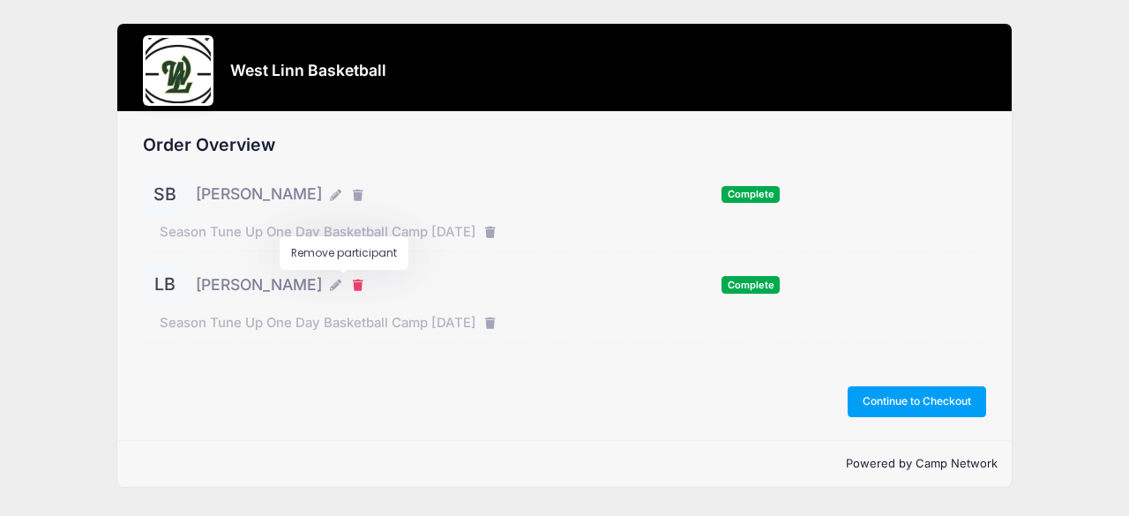
click at [353, 286] on icon "button" at bounding box center [360, 286] width 14 height 0
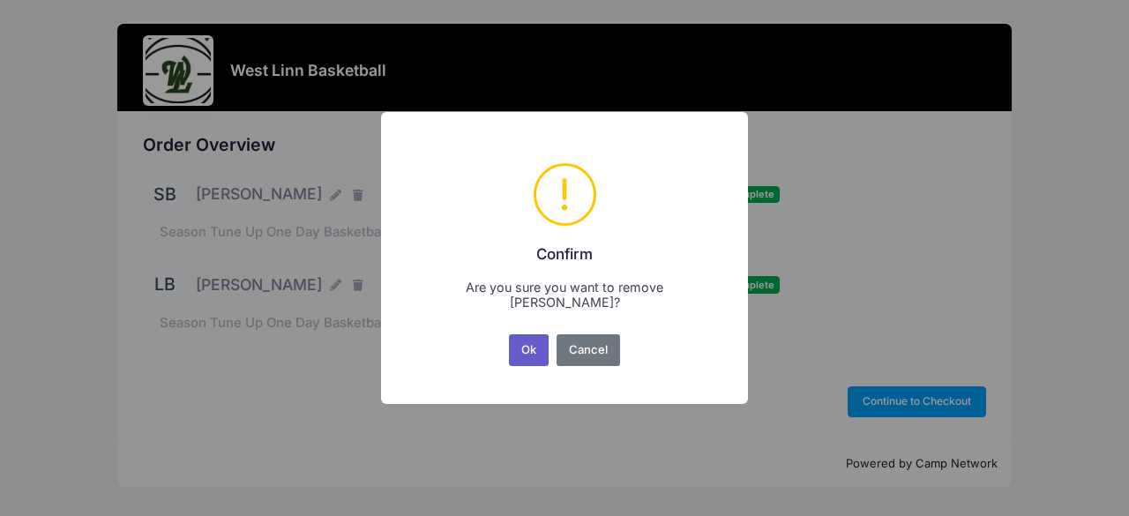
click at [532, 360] on button "Ok" at bounding box center [529, 350] width 41 height 32
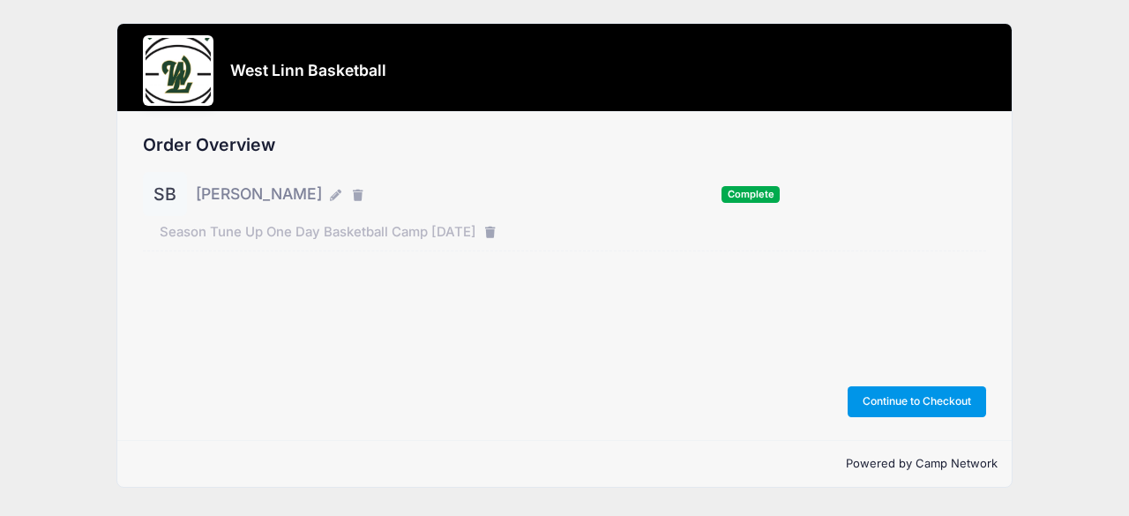
click at [923, 403] on button "Continue to Checkout" at bounding box center [917, 401] width 139 height 30
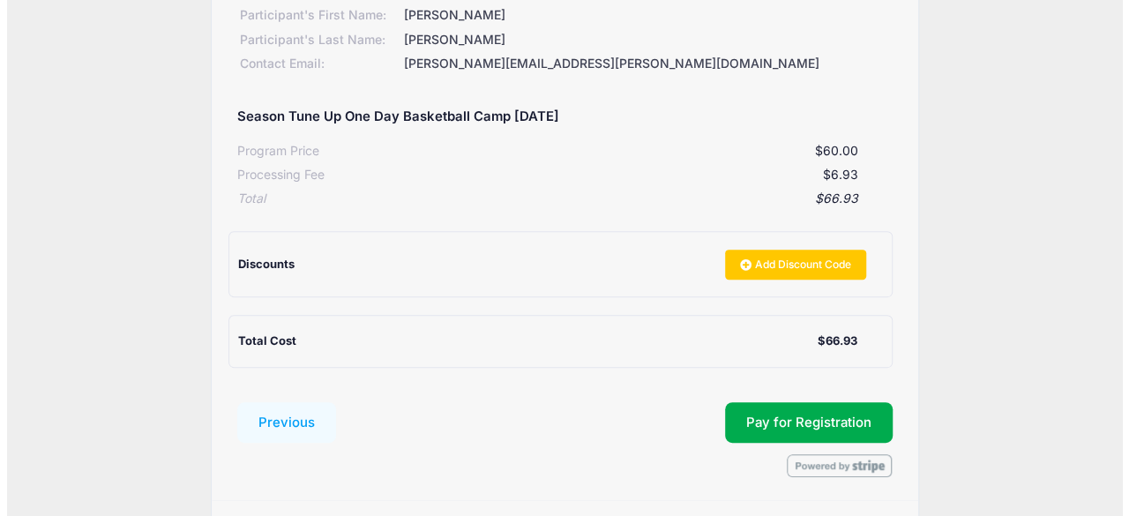
scroll to position [251, 0]
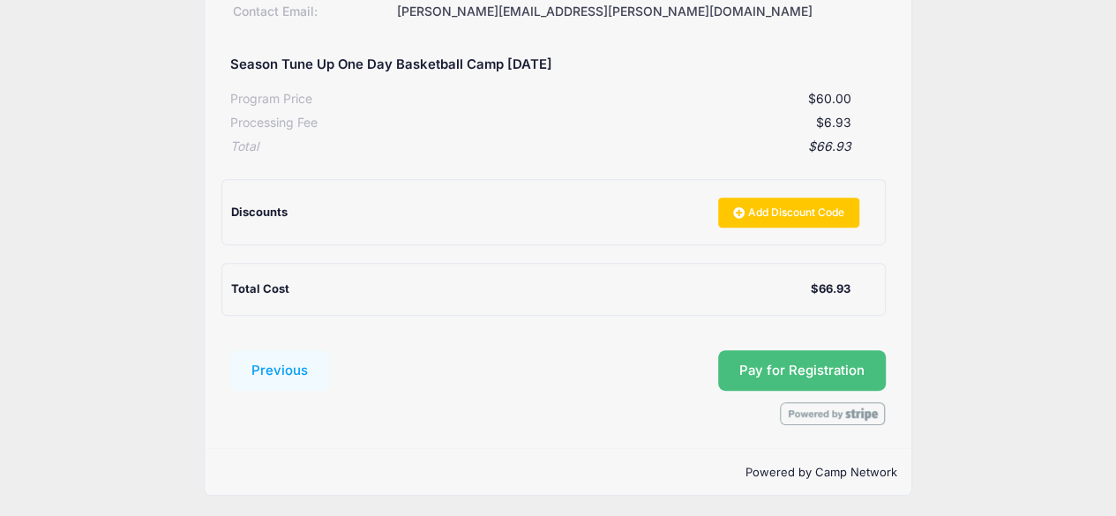
click at [766, 369] on button "Pay for Registration" at bounding box center [802, 370] width 168 height 41
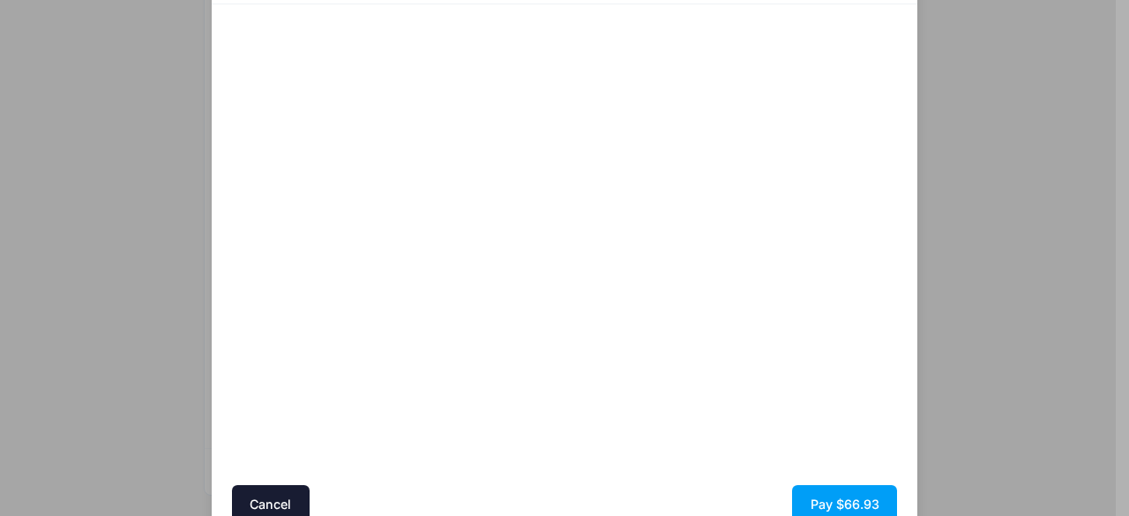
scroll to position [191, 0]
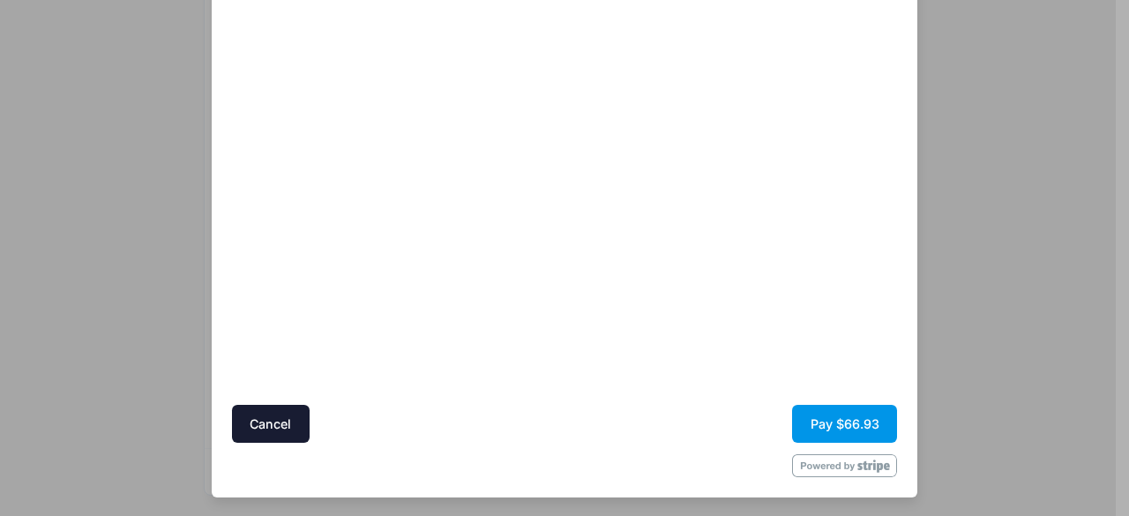
click at [839, 419] on button "Pay $66.93" at bounding box center [844, 424] width 105 height 38
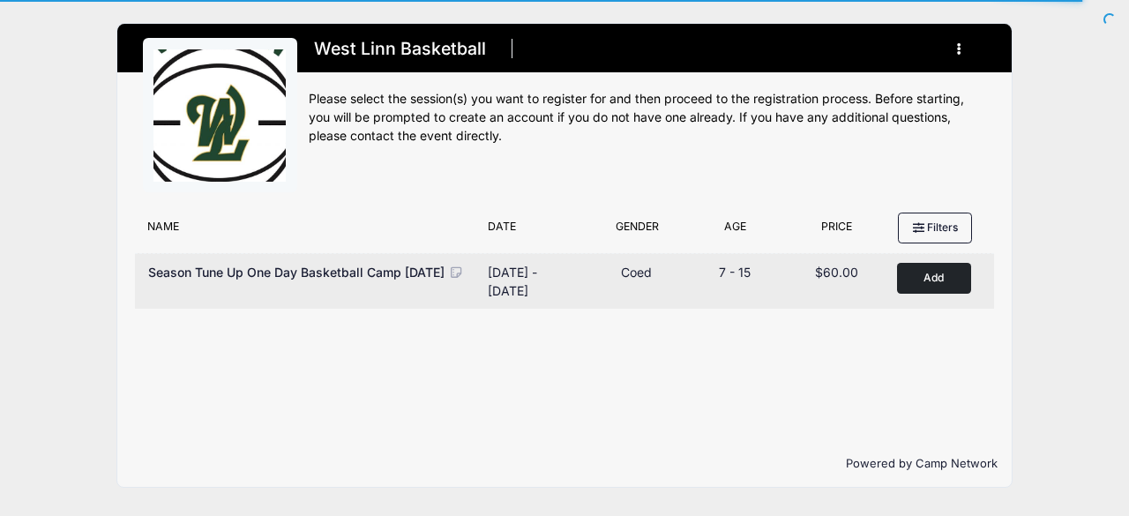
click at [391, 281] on div "Season Tune Up One Day Basketball Camp [DATE]" at bounding box center [306, 272] width 316 height 19
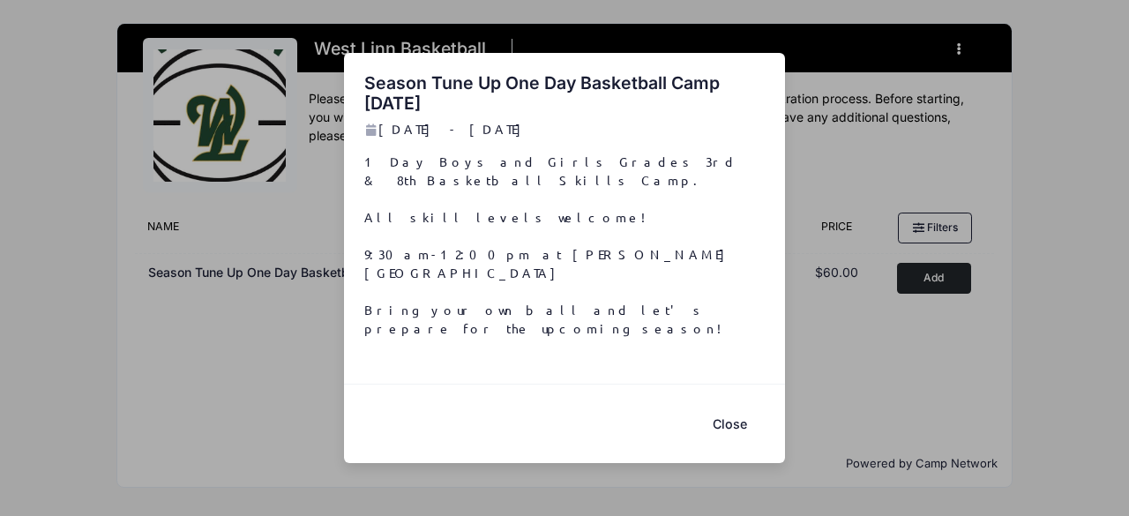
click at [729, 405] on button "Close" at bounding box center [729, 424] width 71 height 38
